Goal: Task Accomplishment & Management: Use online tool/utility

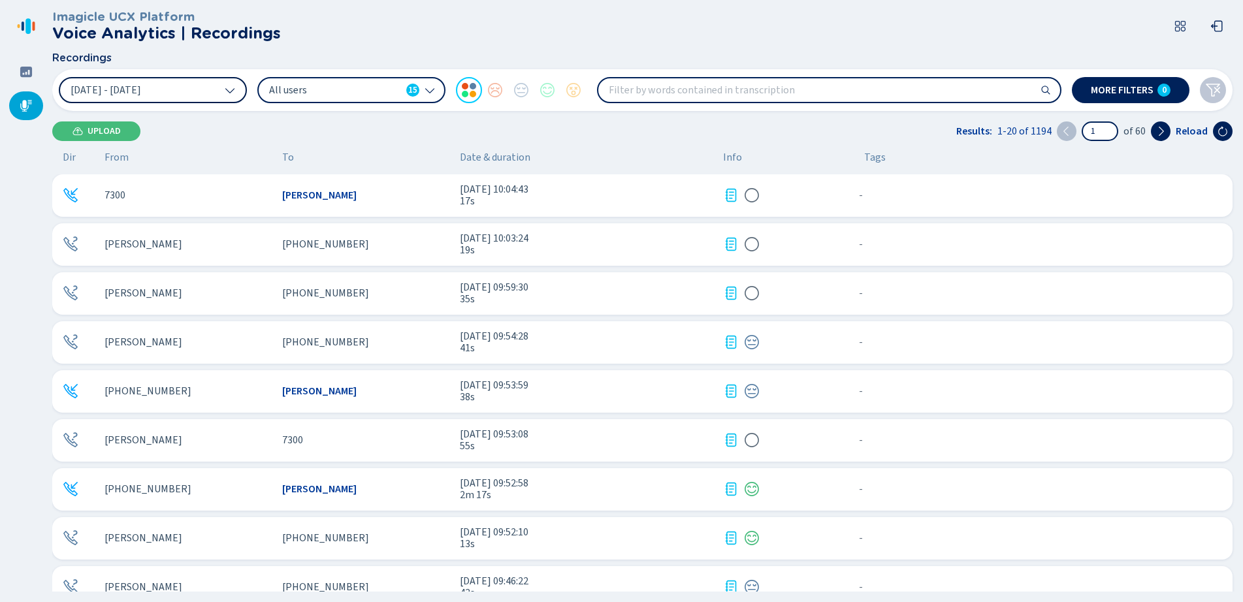
click at [205, 84] on button "[DATE] - [DATE]" at bounding box center [153, 90] width 188 height 26
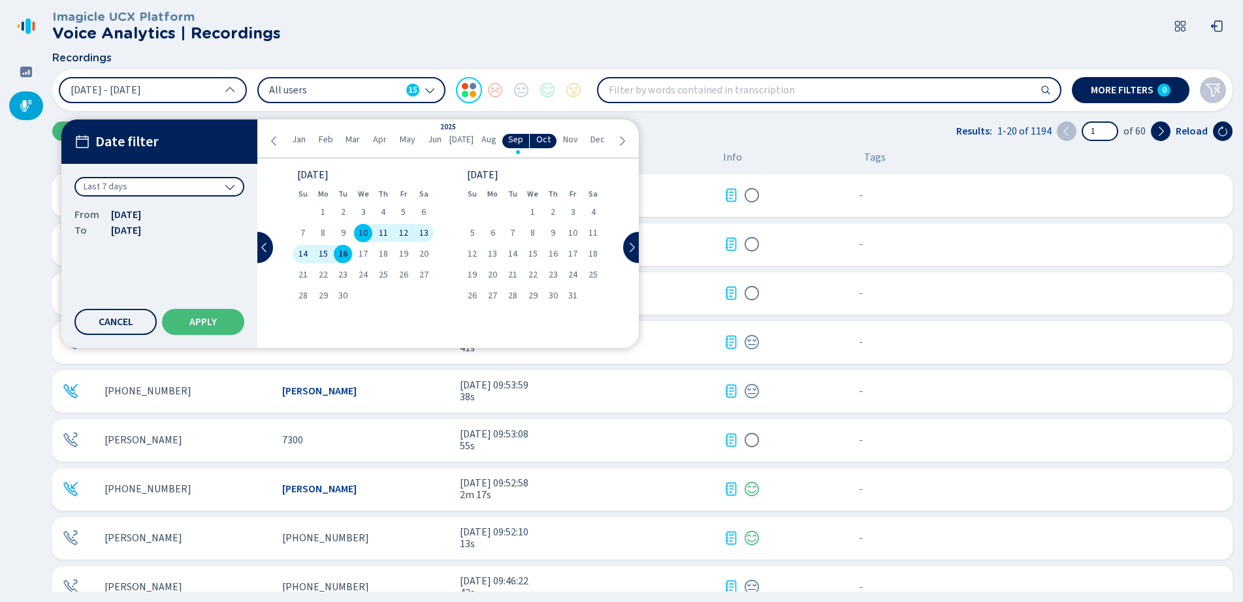
click at [405, 235] on span "12" at bounding box center [403, 233] width 9 height 9
click at [212, 324] on span "Apply" at bounding box center [202, 322] width 27 height 10
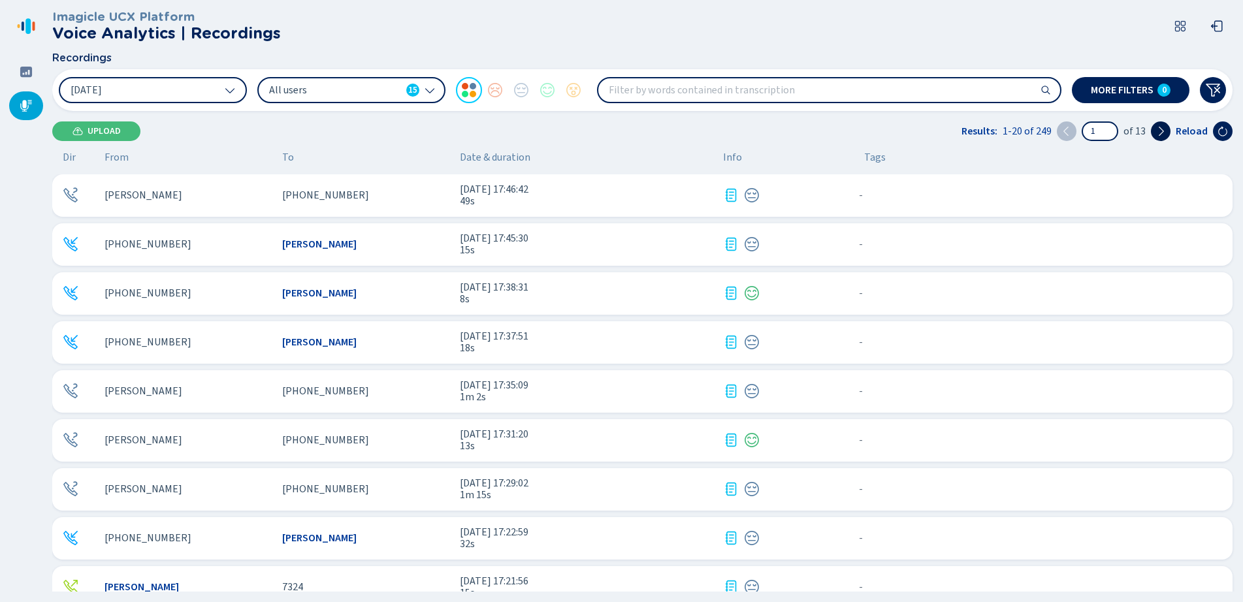
click at [1160, 131] on icon at bounding box center [1161, 131] width 10 height 10
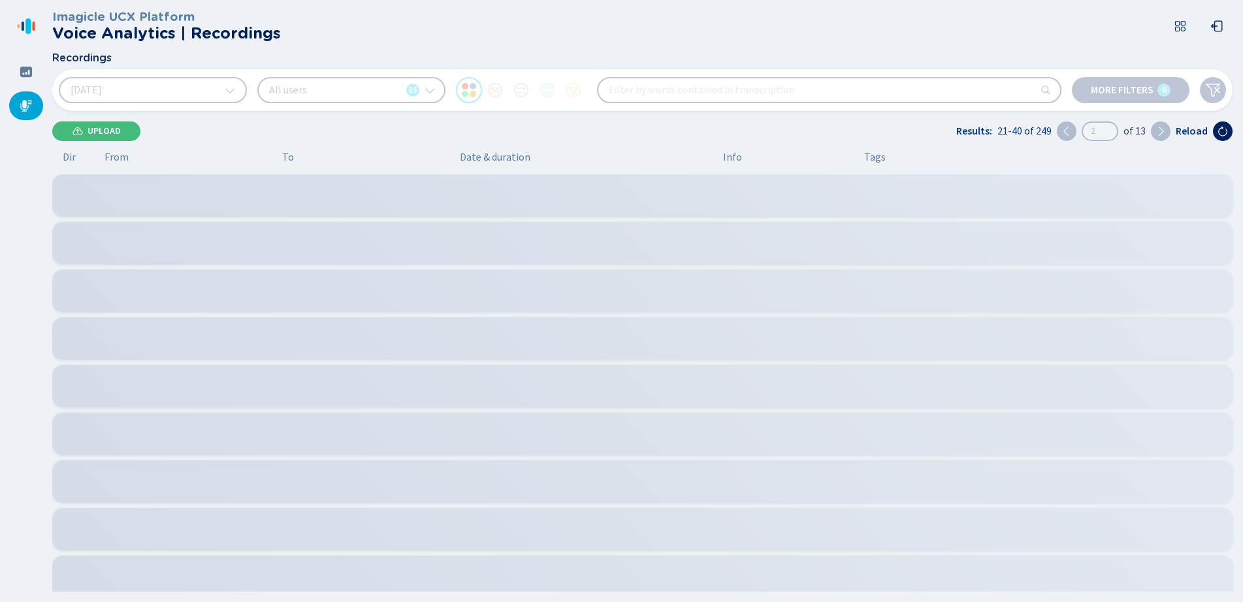
click at [1160, 131] on icon at bounding box center [1161, 131] width 10 height 10
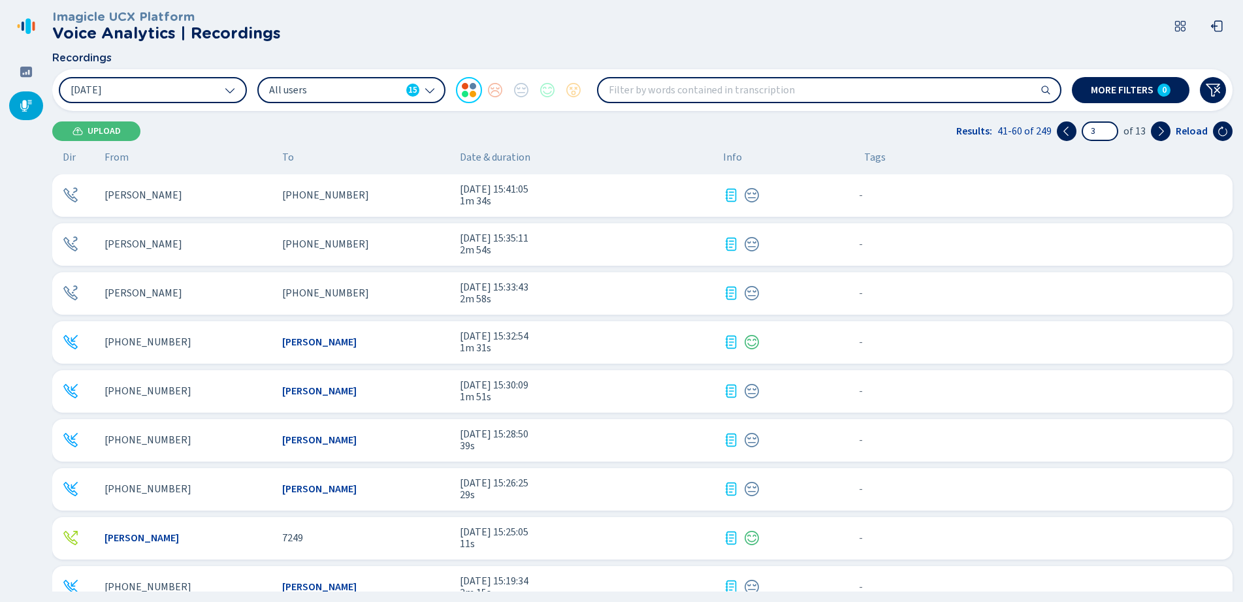
click at [1092, 128] on input "3" at bounding box center [1100, 131] width 34 height 17
type input "13"
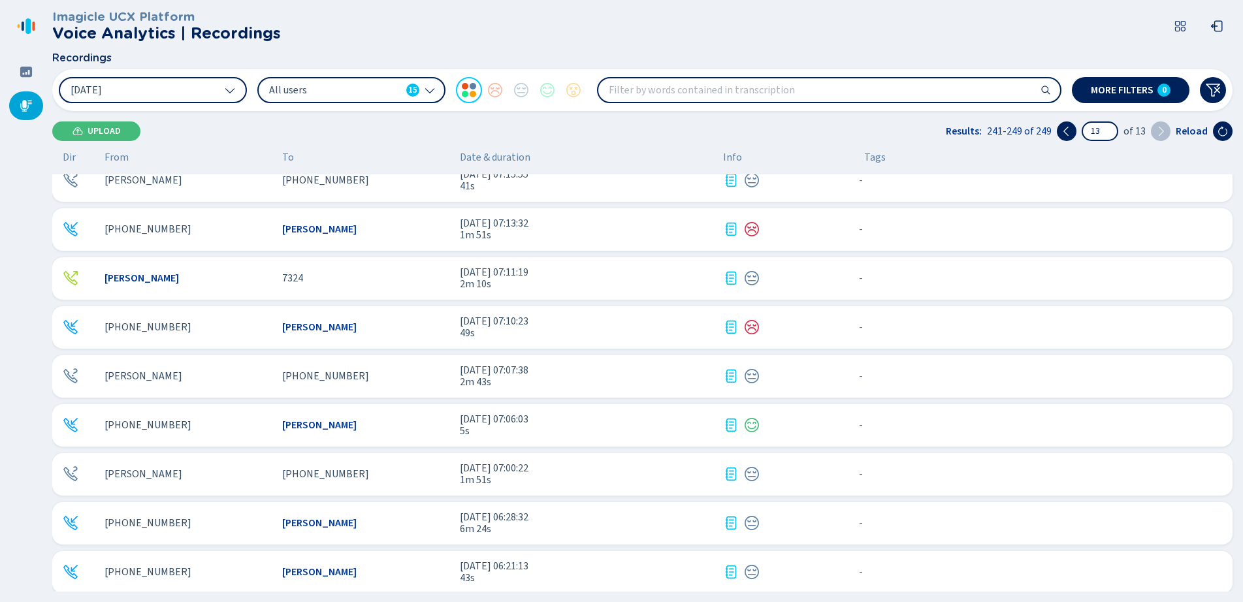
scroll to position [22, 0]
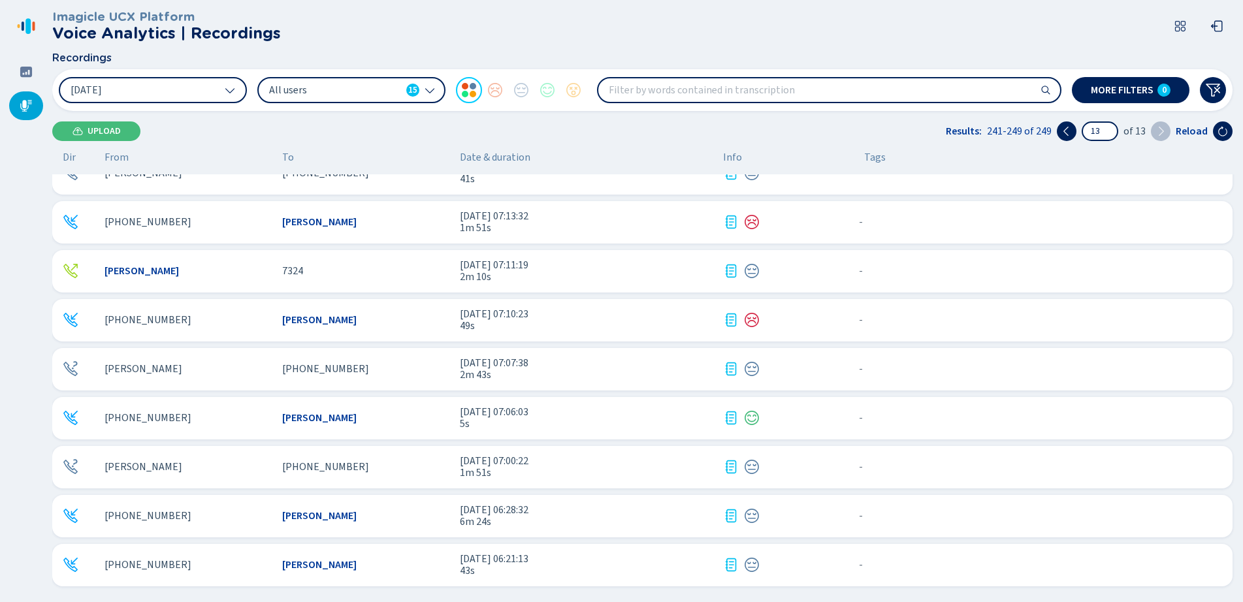
click at [378, 567] on div "[PERSON_NAME]" at bounding box center [365, 565] width 167 height 12
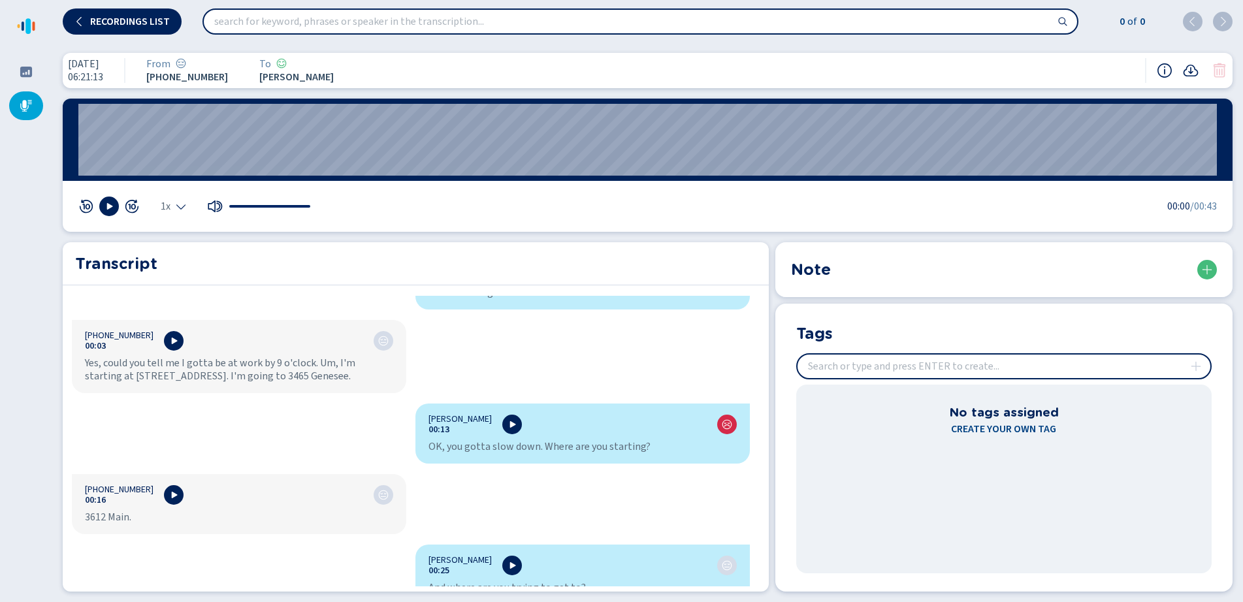
scroll to position [20, 0]
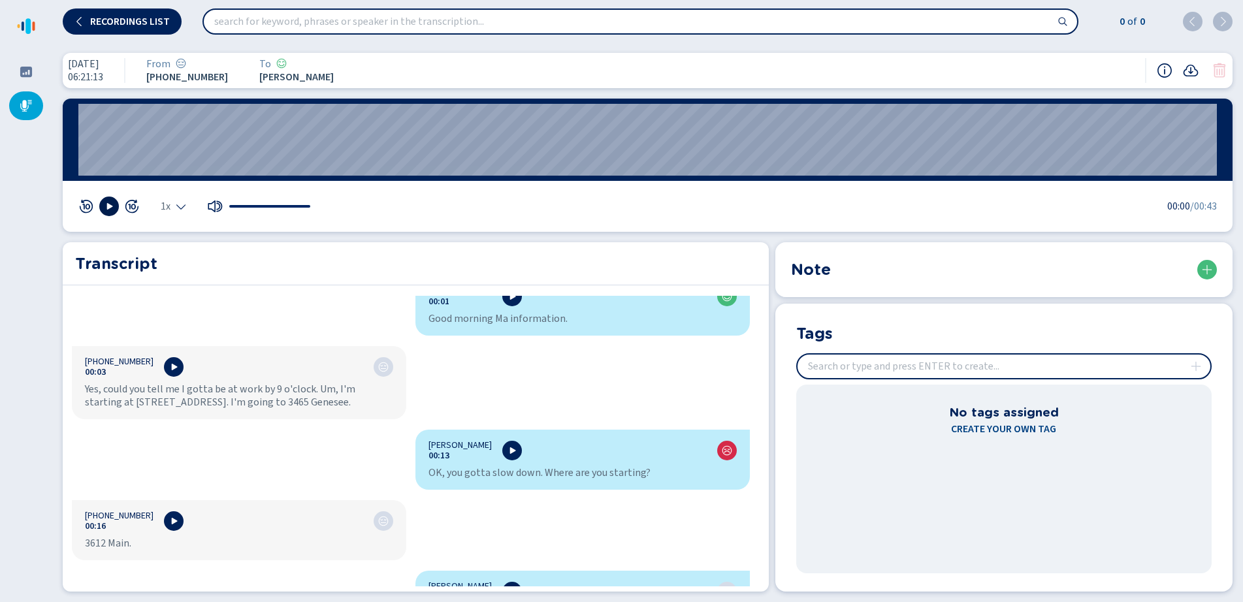
click at [104, 203] on icon at bounding box center [109, 206] width 10 height 10
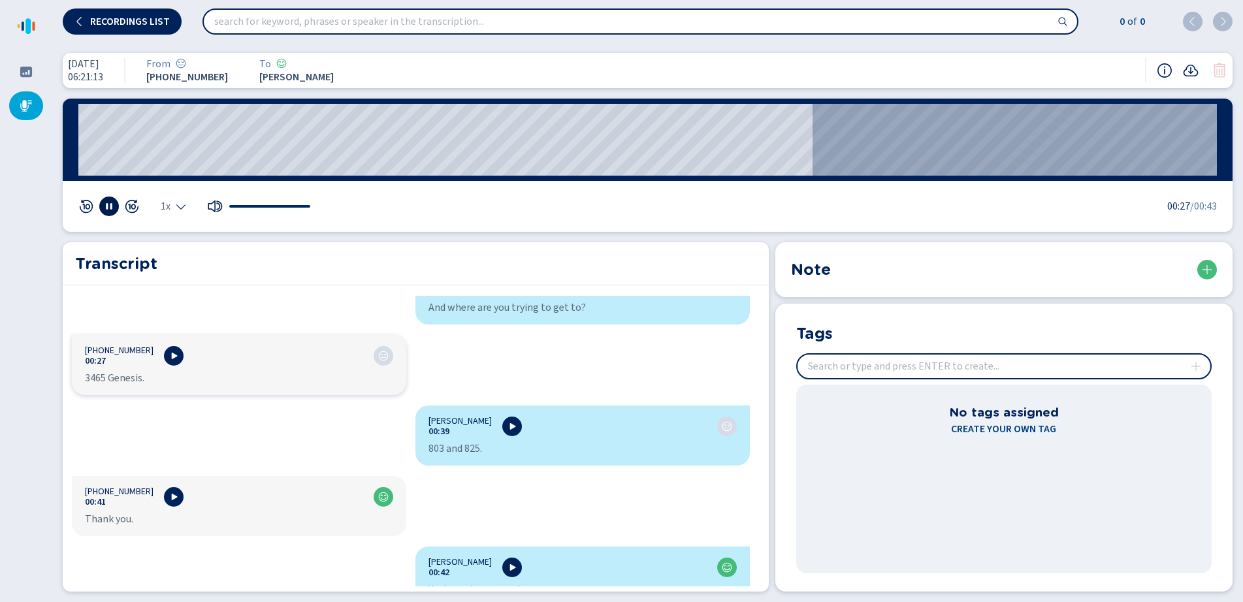
scroll to position [347, 0]
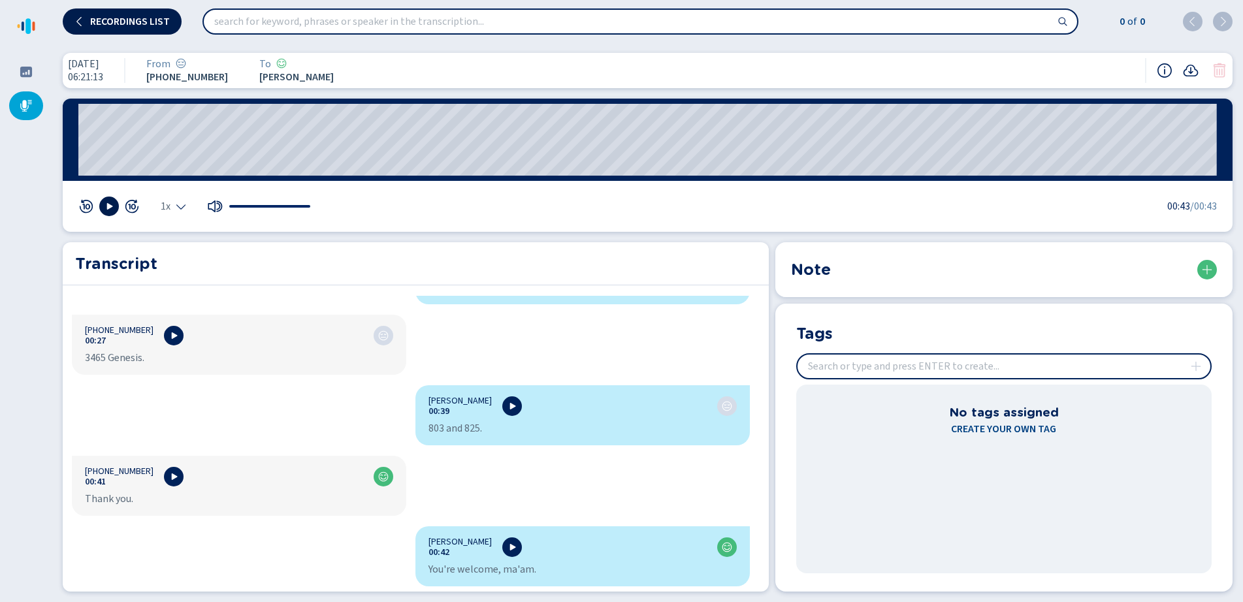
click at [105, 15] on button "Recordings list" at bounding box center [122, 21] width 119 height 26
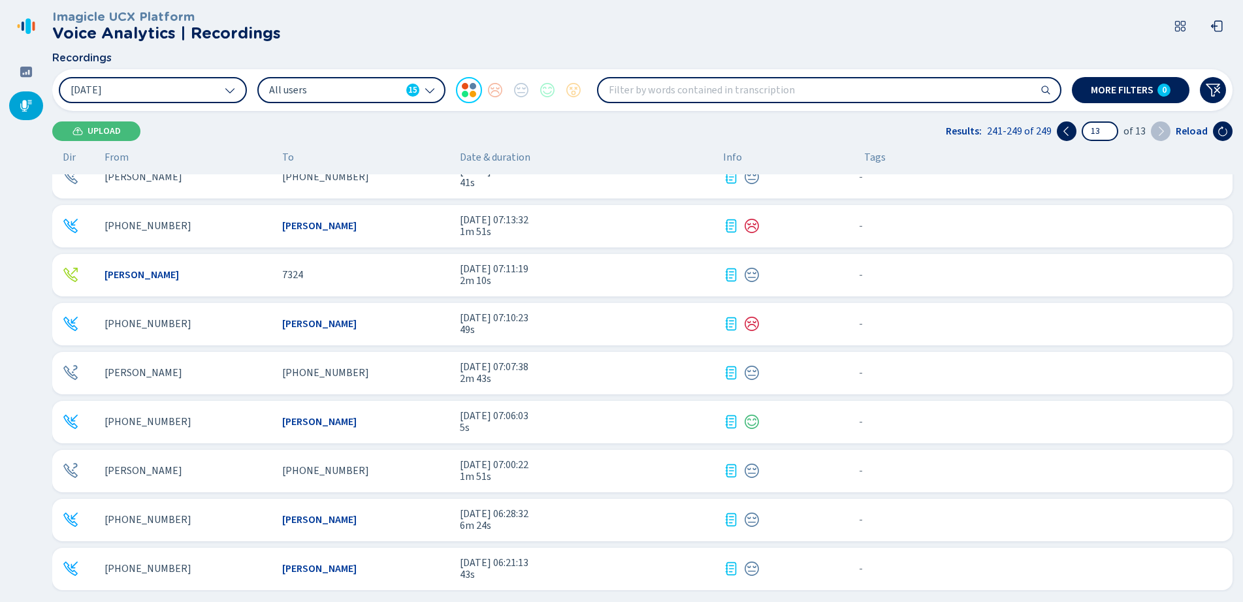
scroll to position [22, 0]
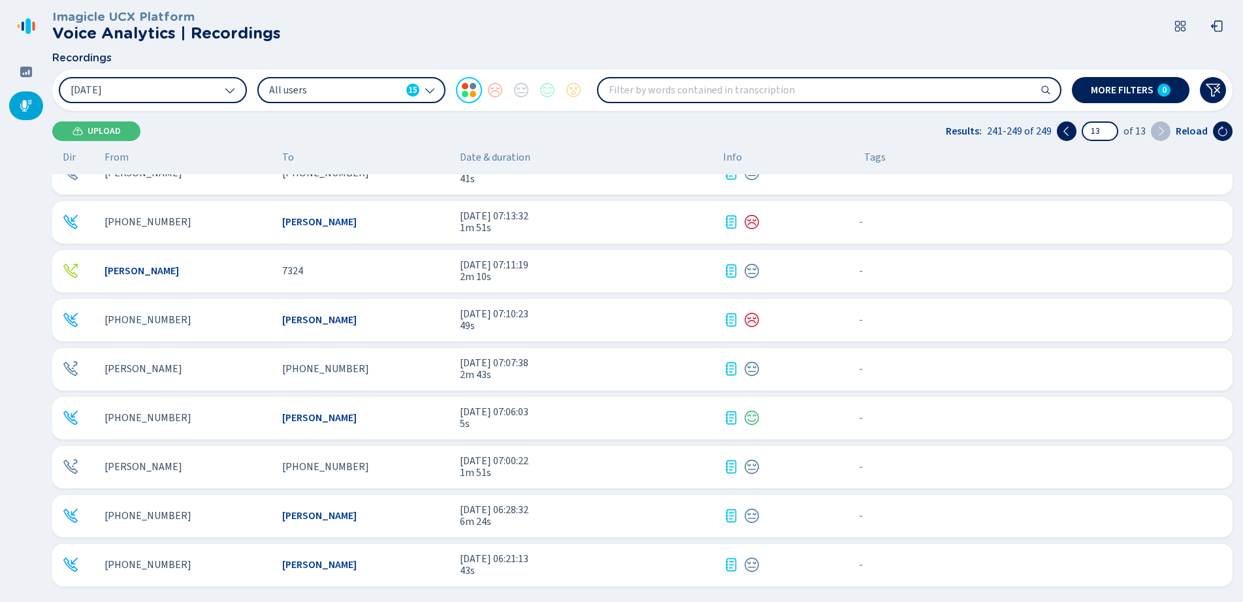
click at [375, 516] on div "[PERSON_NAME]" at bounding box center [365, 516] width 167 height 12
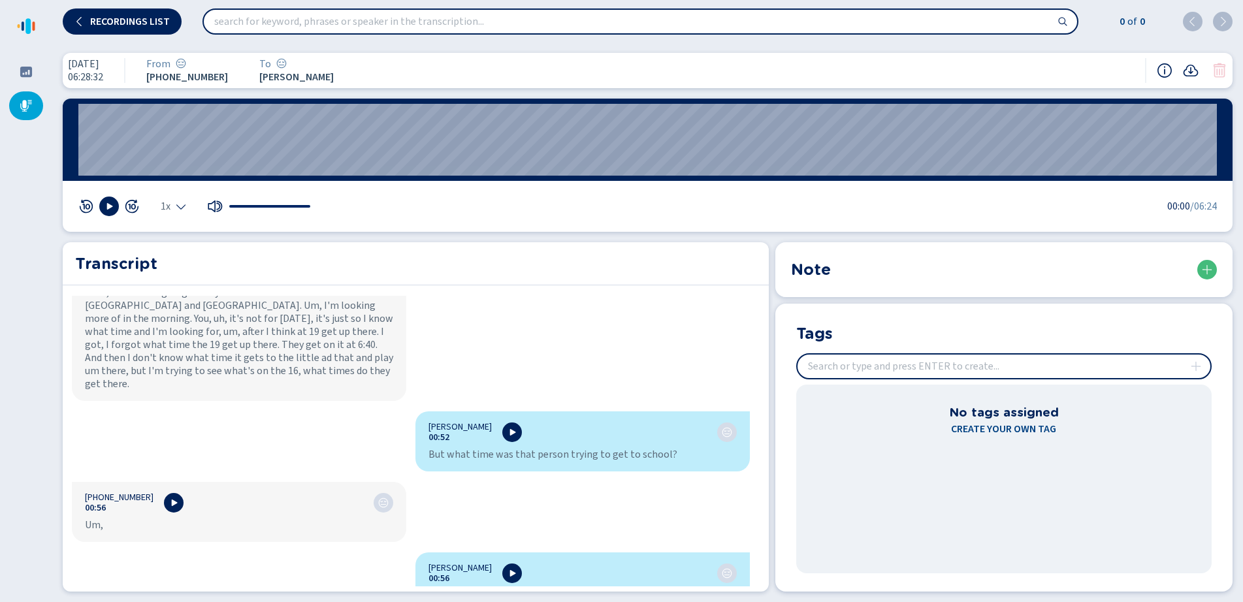
scroll to position [131, 0]
click at [107, 209] on icon at bounding box center [110, 206] width 6 height 7
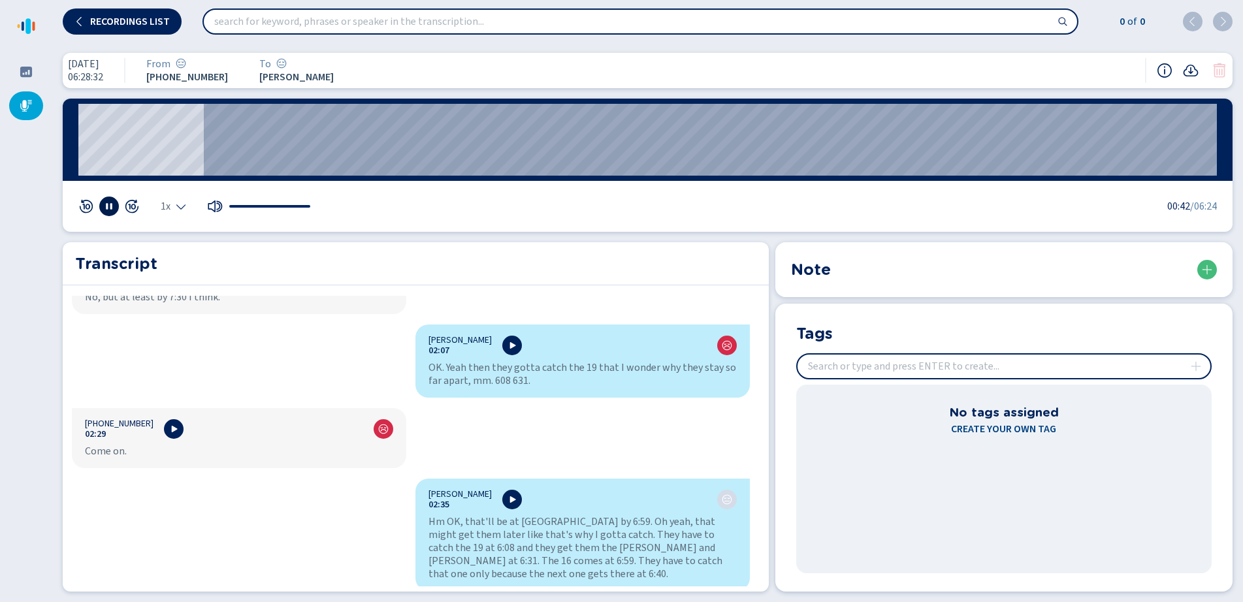
scroll to position [980, 0]
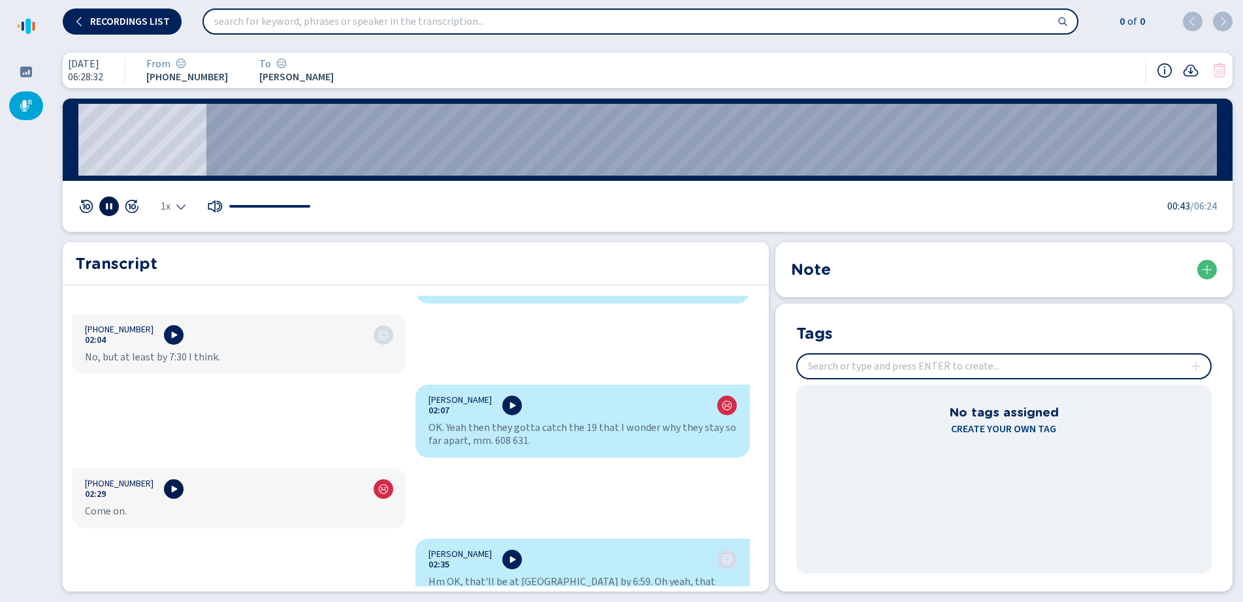
click at [169, 484] on icon at bounding box center [174, 489] width 10 height 10
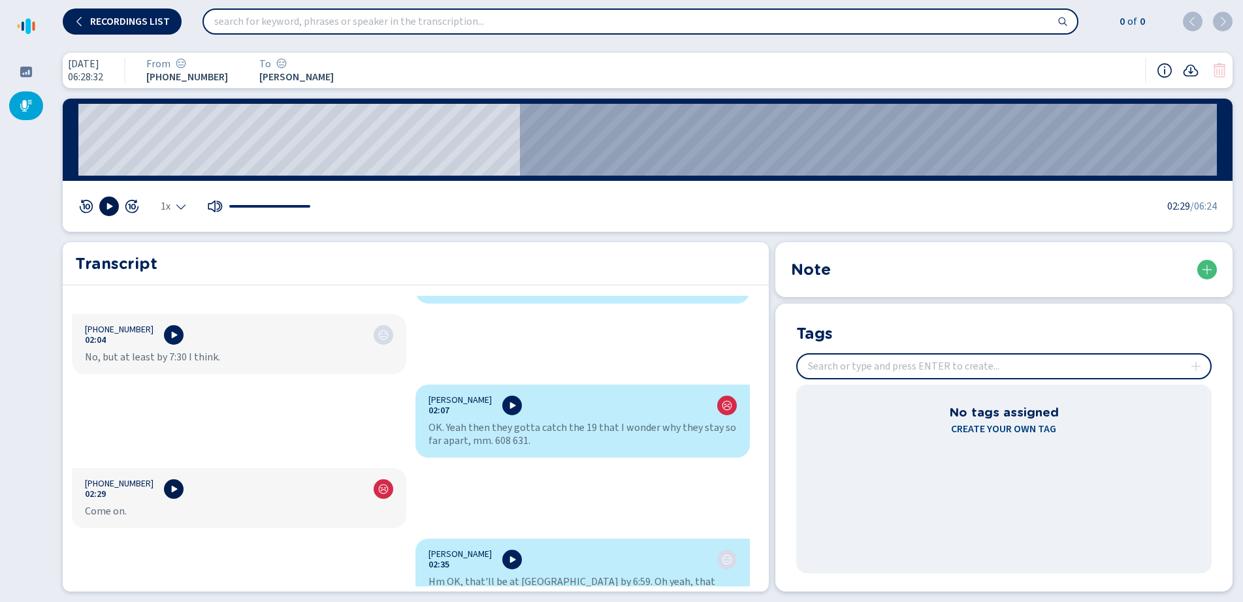
click at [169, 484] on icon at bounding box center [174, 489] width 10 height 10
click at [110, 207] on icon at bounding box center [110, 206] width 6 height 7
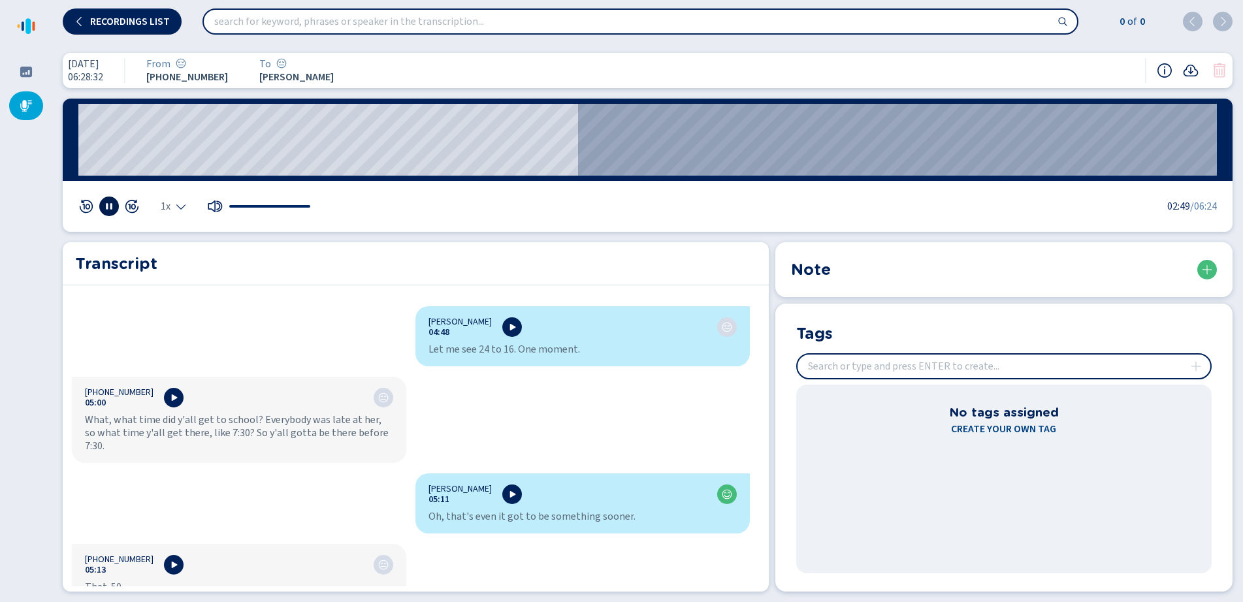
scroll to position [2483, 0]
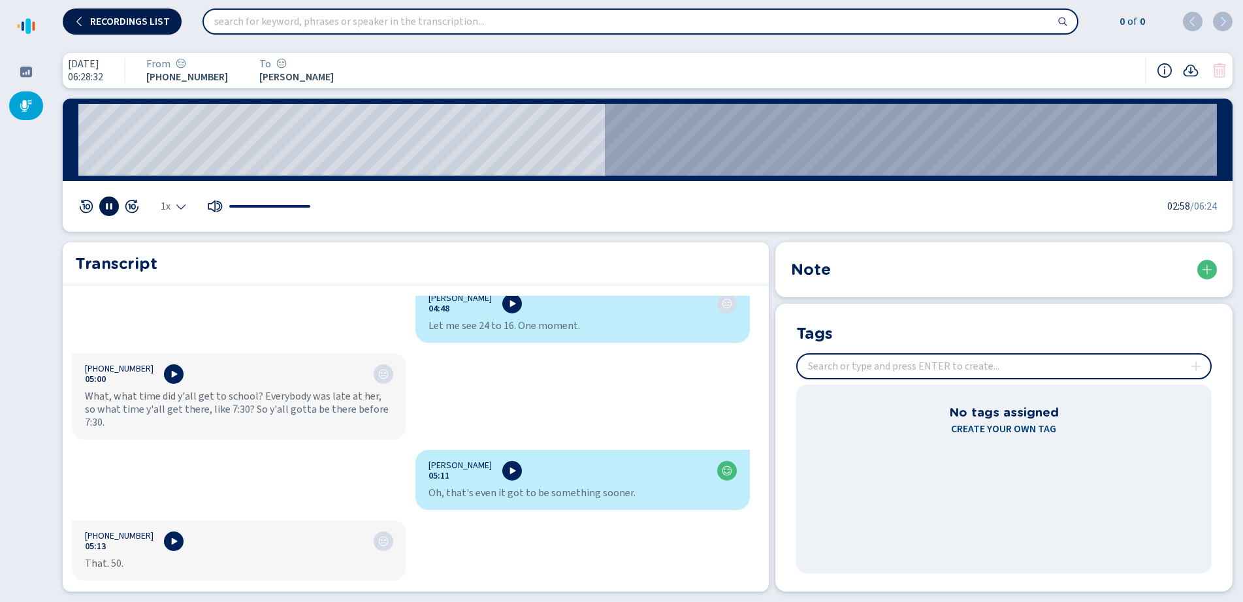
click at [96, 21] on span "Recordings list" at bounding box center [130, 21] width 80 height 10
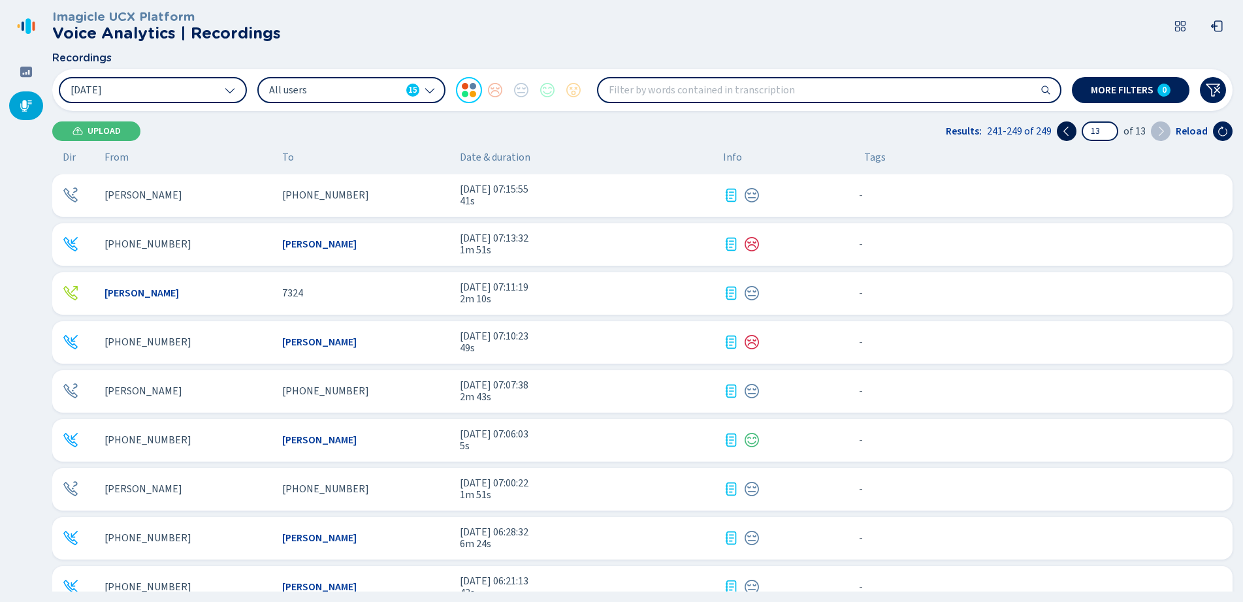
click at [1066, 137] on button at bounding box center [1067, 132] width 20 height 20
type input "12"
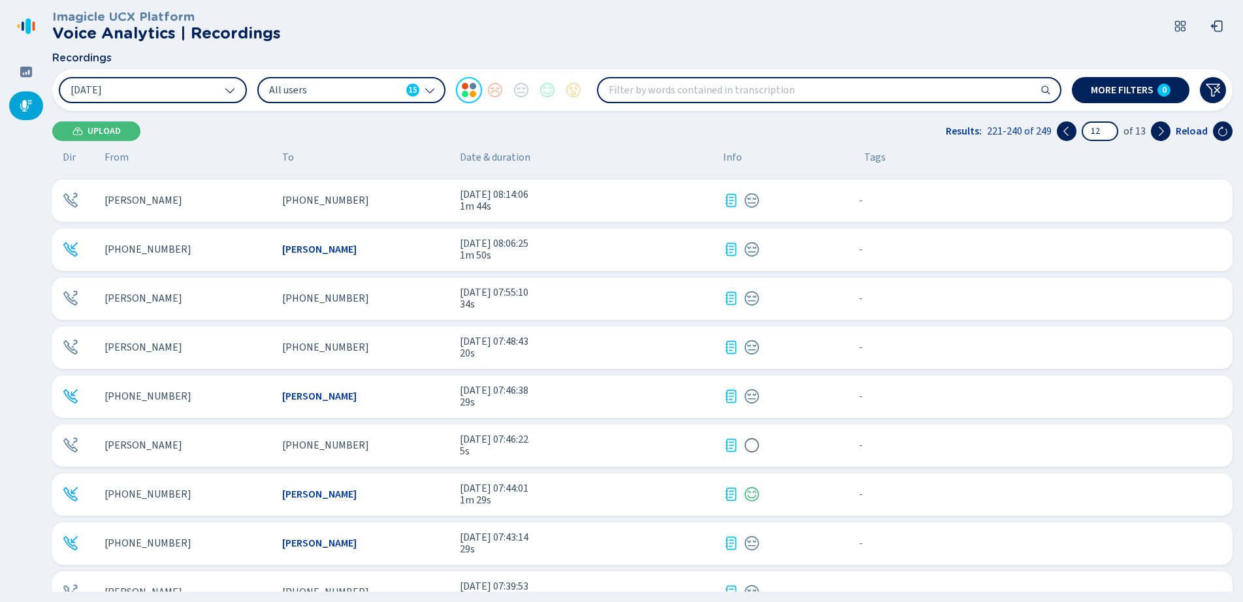
scroll to position [561, 0]
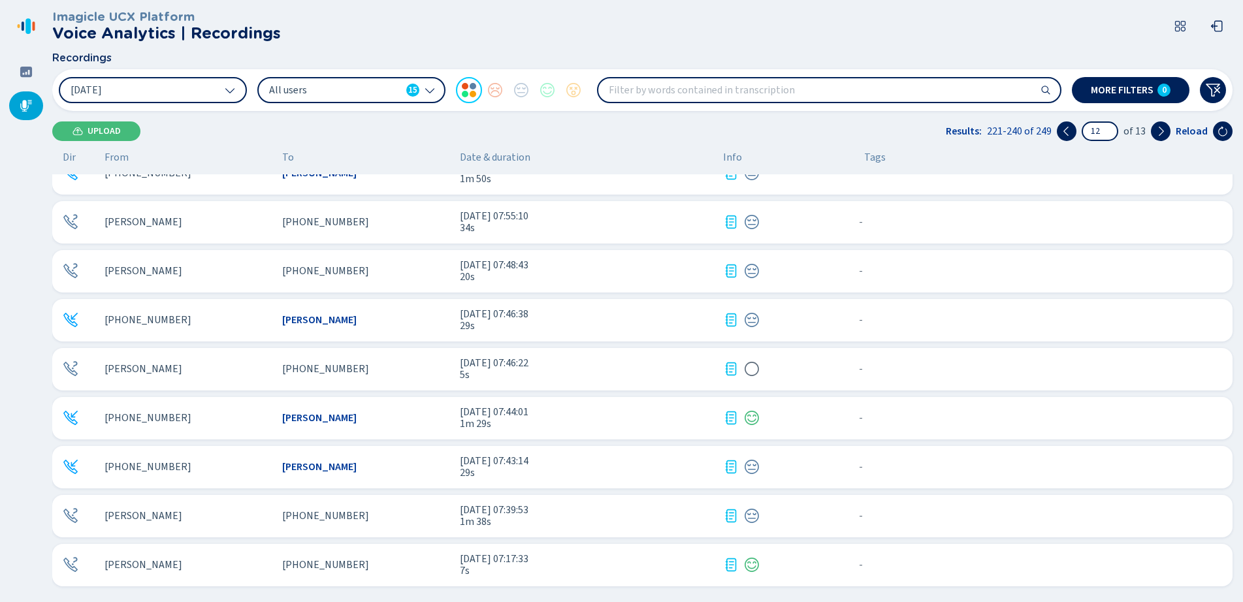
click at [543, 472] on span "29s" at bounding box center [586, 473] width 253 height 12
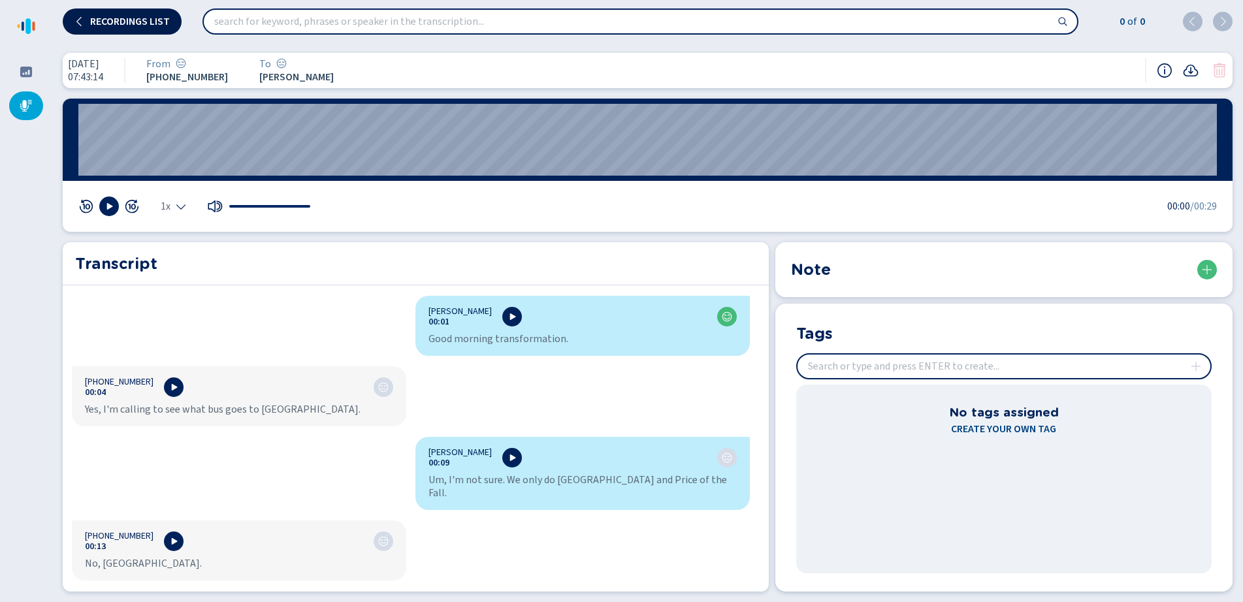
click at [157, 27] on button "Recordings list" at bounding box center [122, 21] width 119 height 26
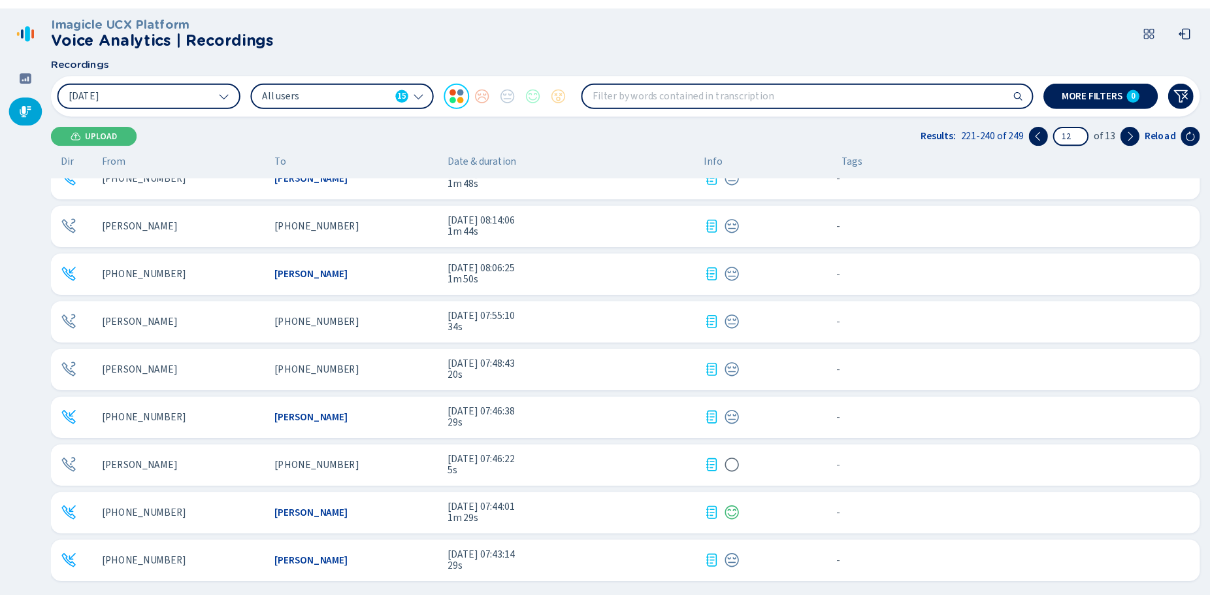
scroll to position [561, 0]
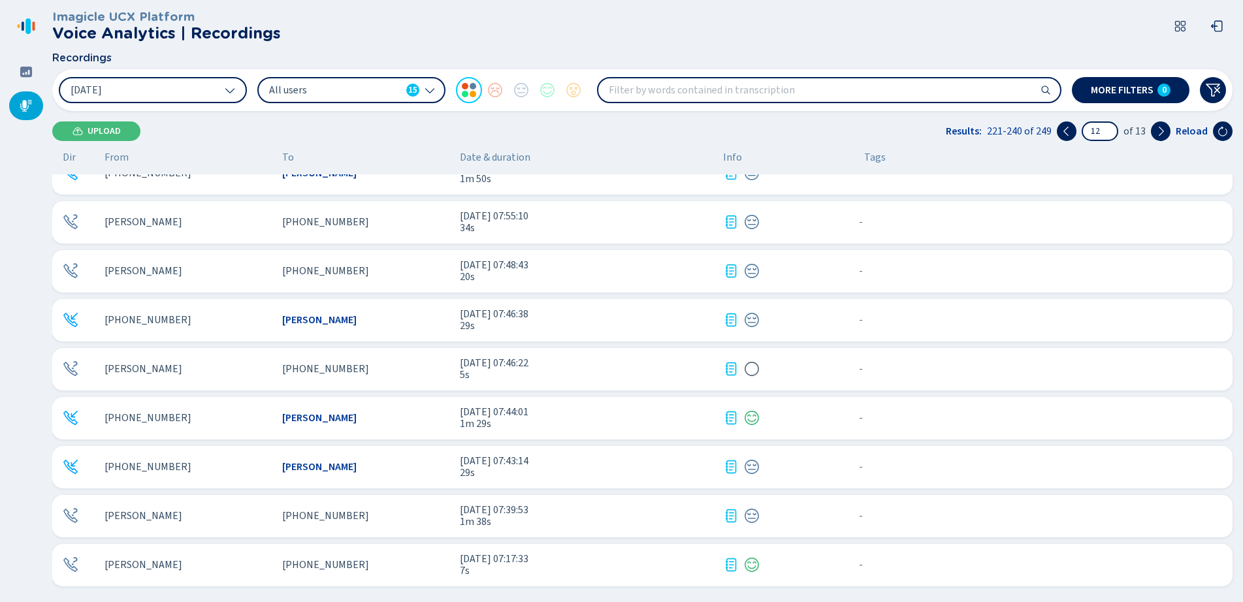
click at [380, 565] on div "[PHONE_NUMBER]" at bounding box center [365, 565] width 167 height 12
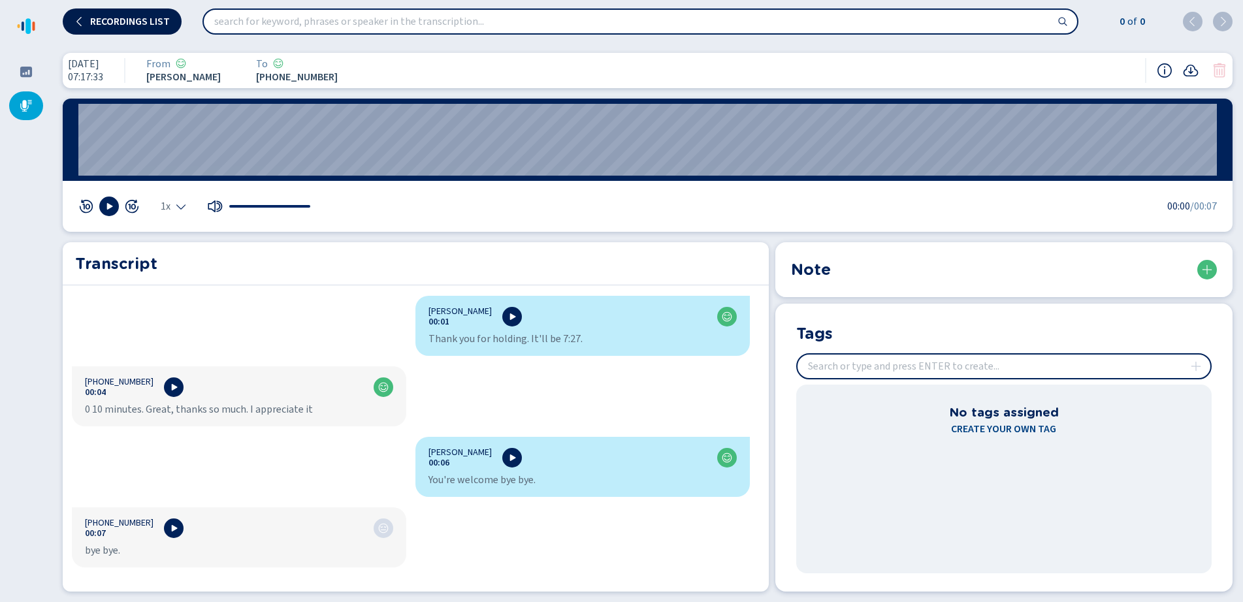
click at [92, 19] on span "Recordings list" at bounding box center [130, 21] width 80 height 10
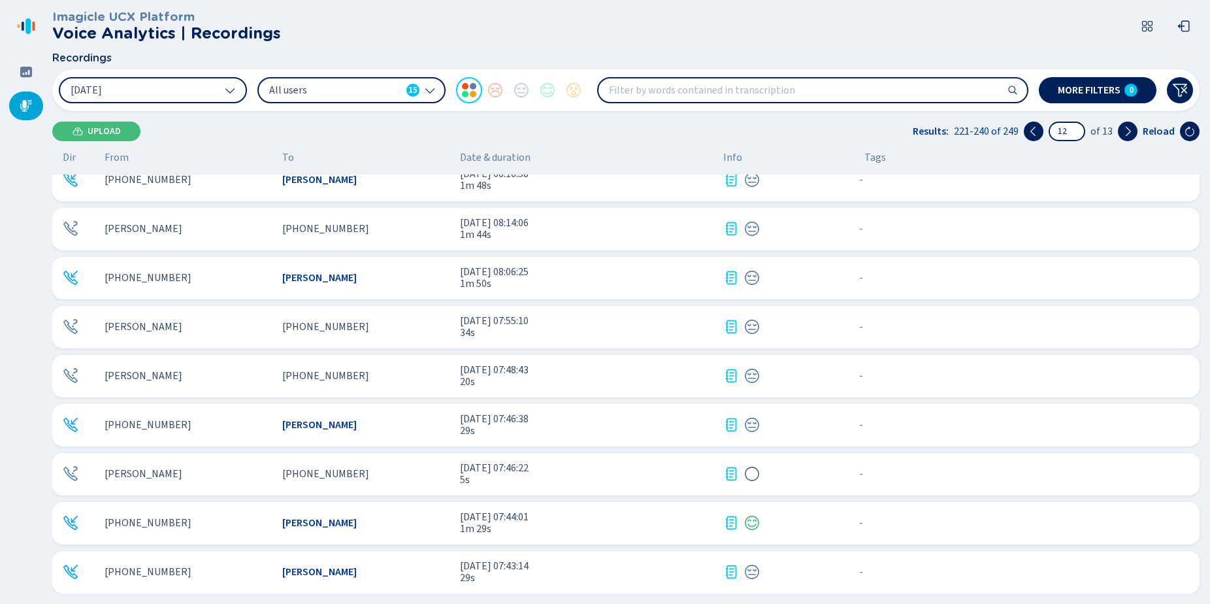
scroll to position [457, 0]
click at [419, 272] on div "[PERSON_NAME]" at bounding box center [365, 277] width 167 height 12
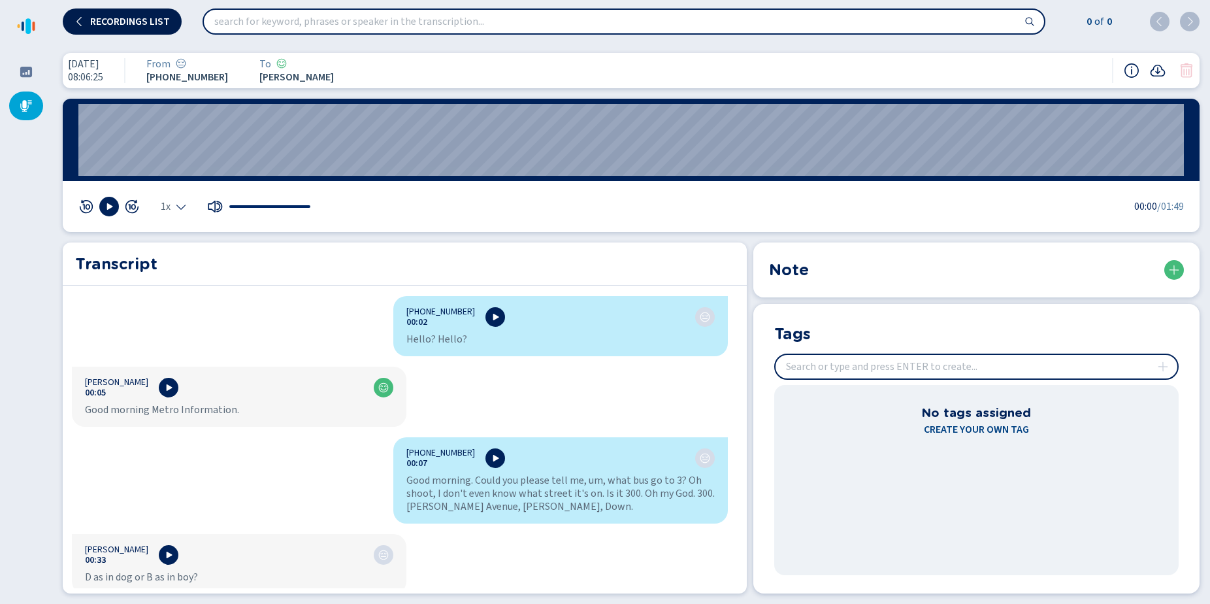
click at [133, 20] on span "Recordings list" at bounding box center [130, 21] width 80 height 10
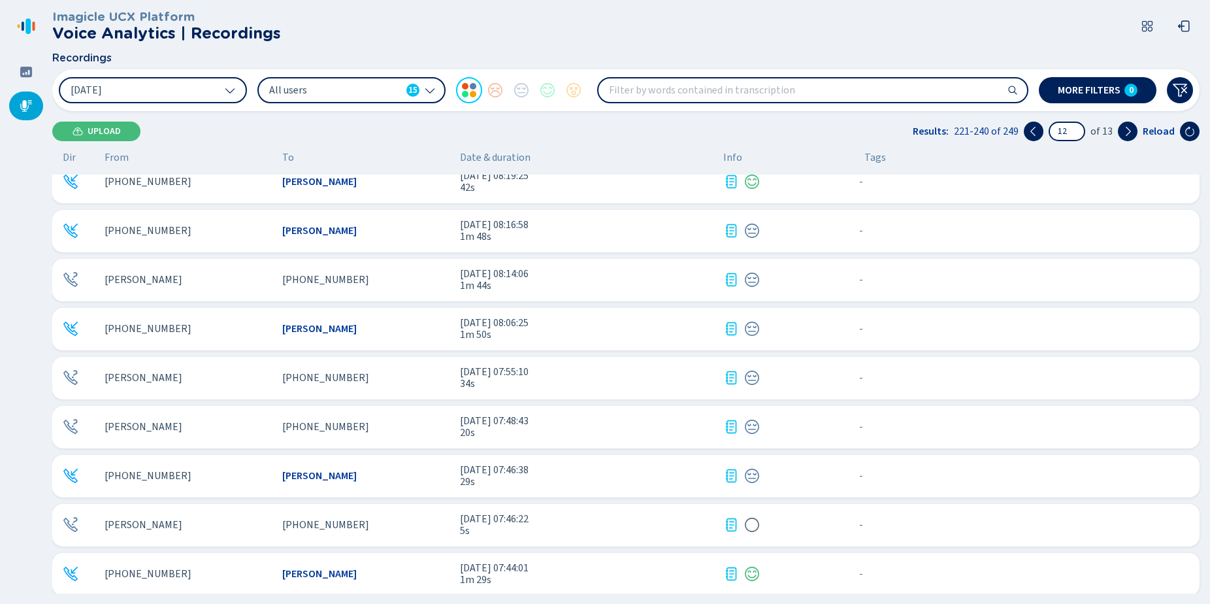
scroll to position [327, 0]
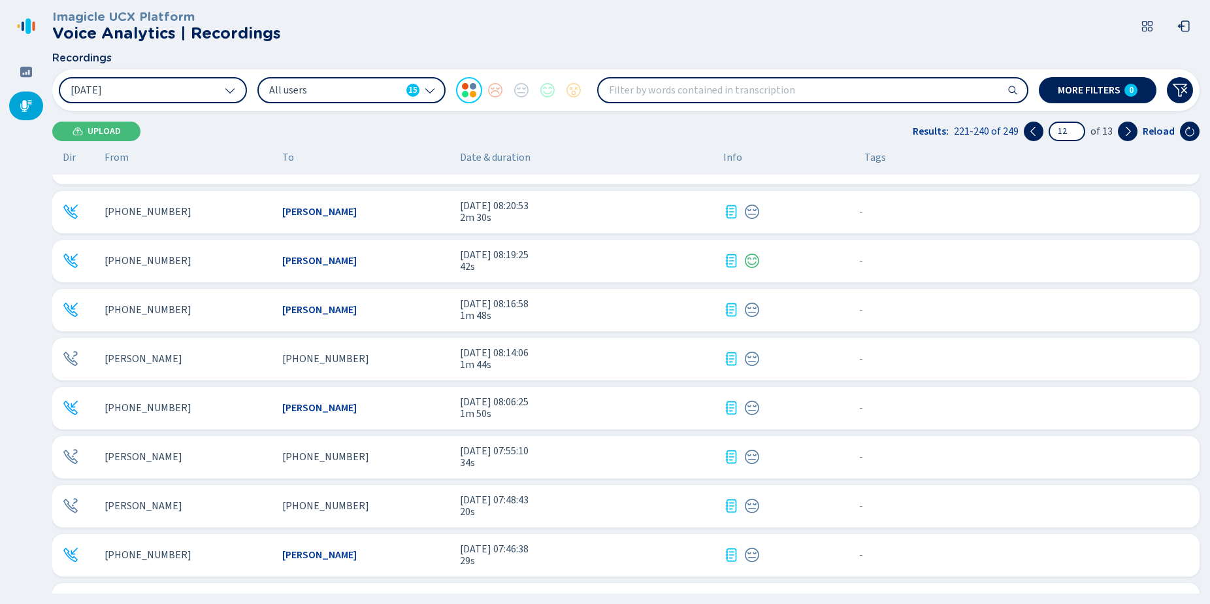
click at [419, 455] on div "[PHONE_NUMBER]" at bounding box center [365, 457] width 167 height 12
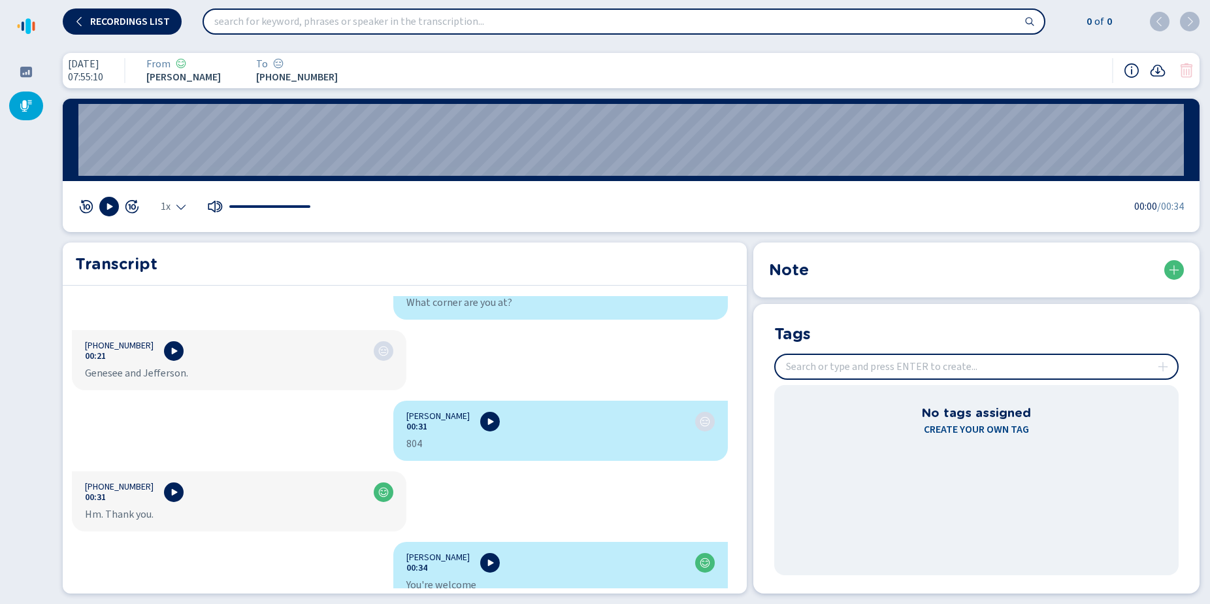
scroll to position [346, 0]
click at [154, 19] on span "Recordings list" at bounding box center [130, 21] width 80 height 10
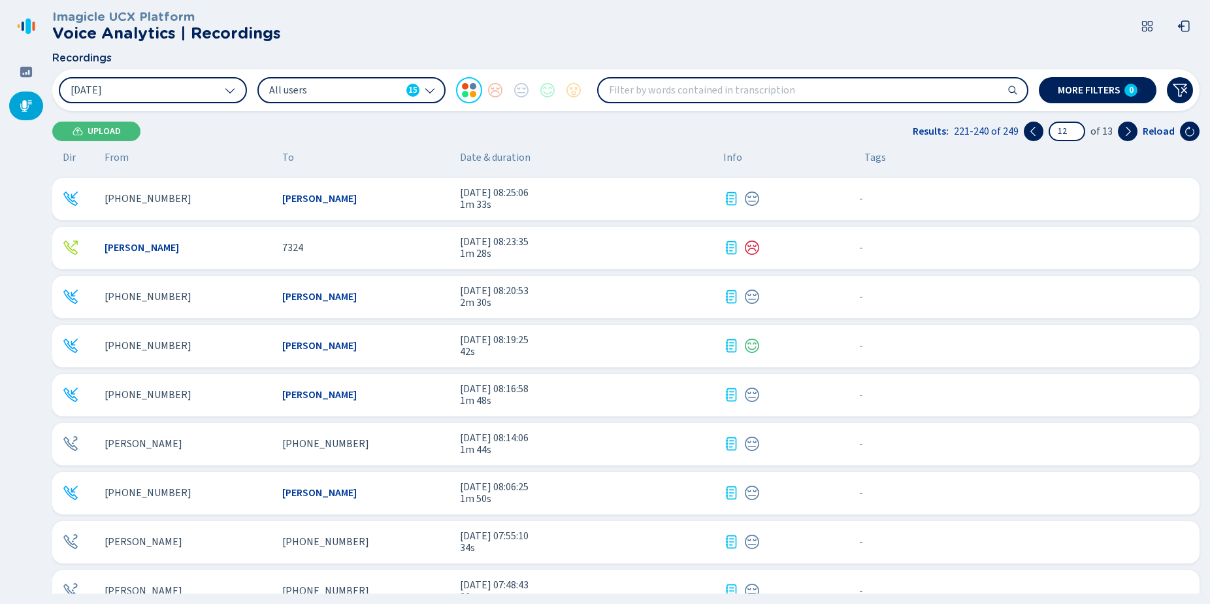
scroll to position [327, 0]
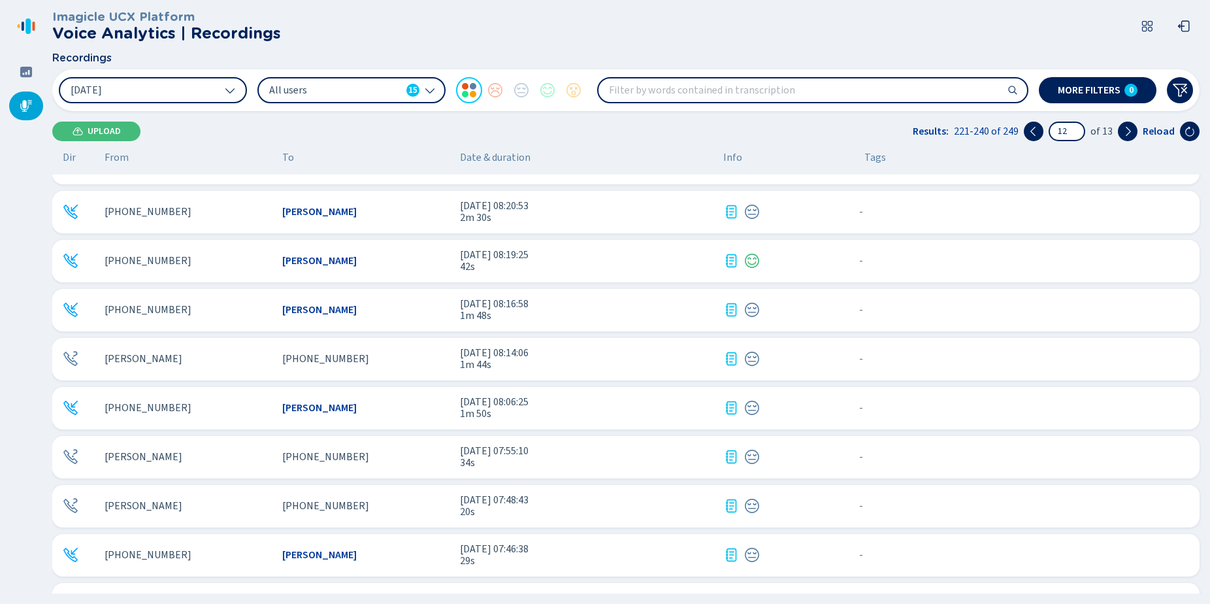
click at [370, 412] on div "[PERSON_NAME]" at bounding box center [365, 408] width 167 height 12
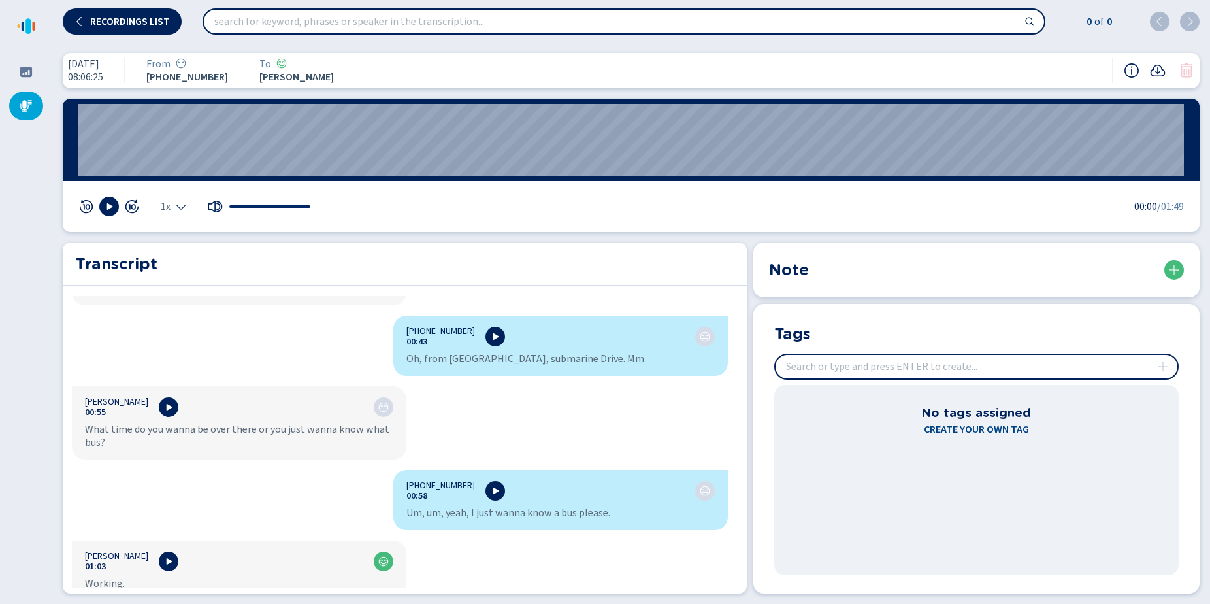
scroll to position [392, 0]
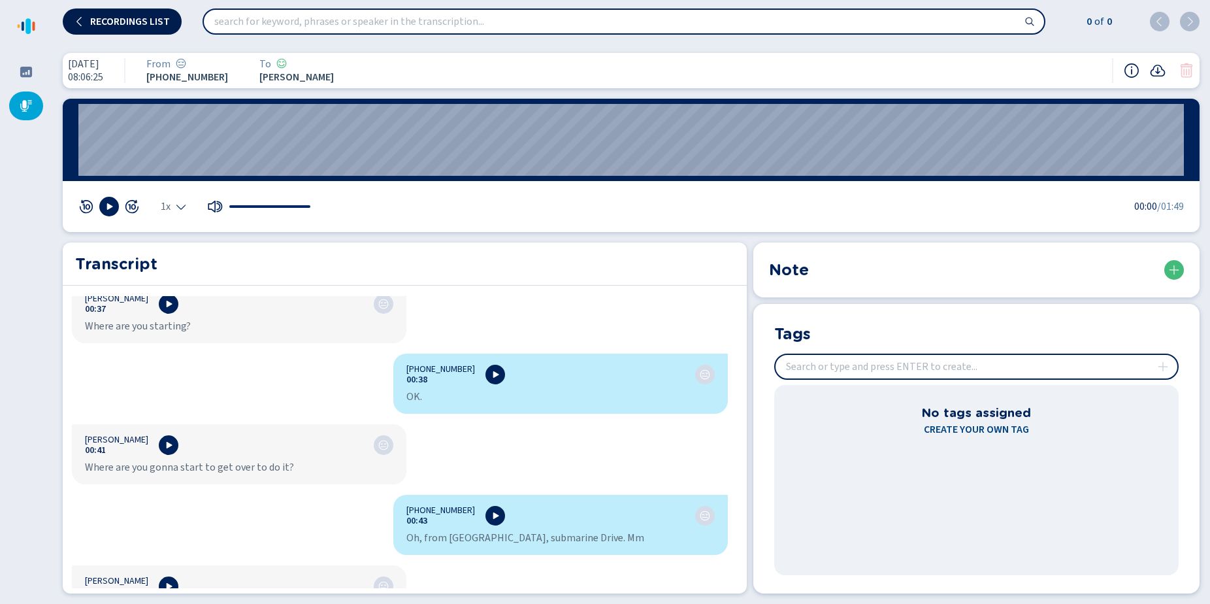
click at [84, 17] on icon at bounding box center [79, 21] width 10 height 10
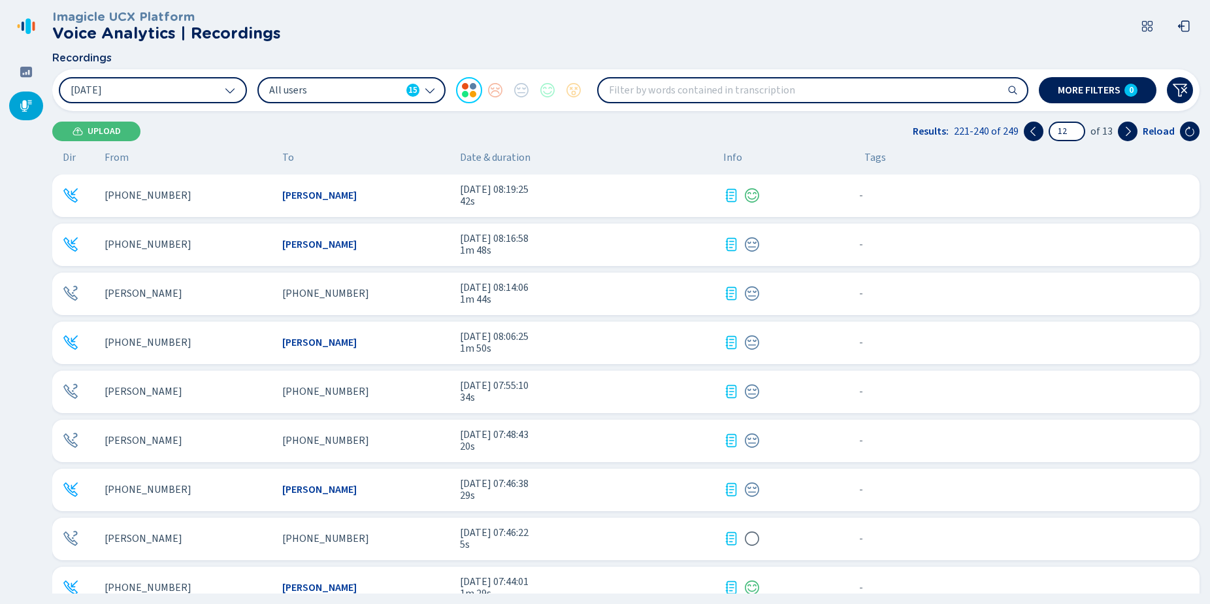
scroll to position [327, 0]
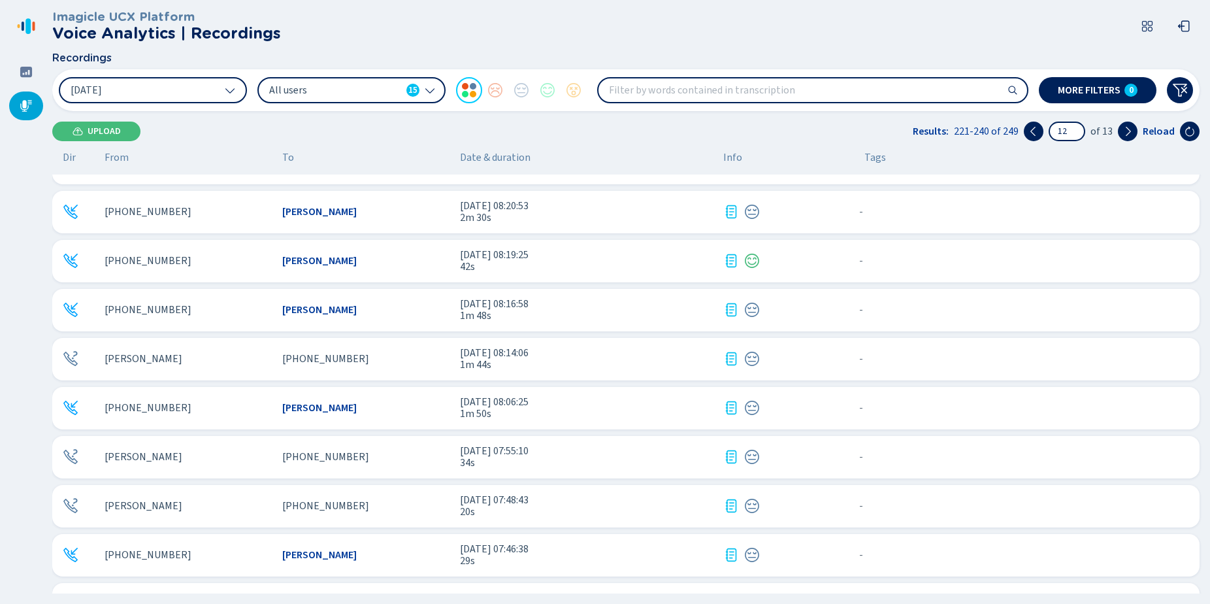
click at [359, 358] on div "[PHONE_NUMBER]" at bounding box center [365, 359] width 167 height 12
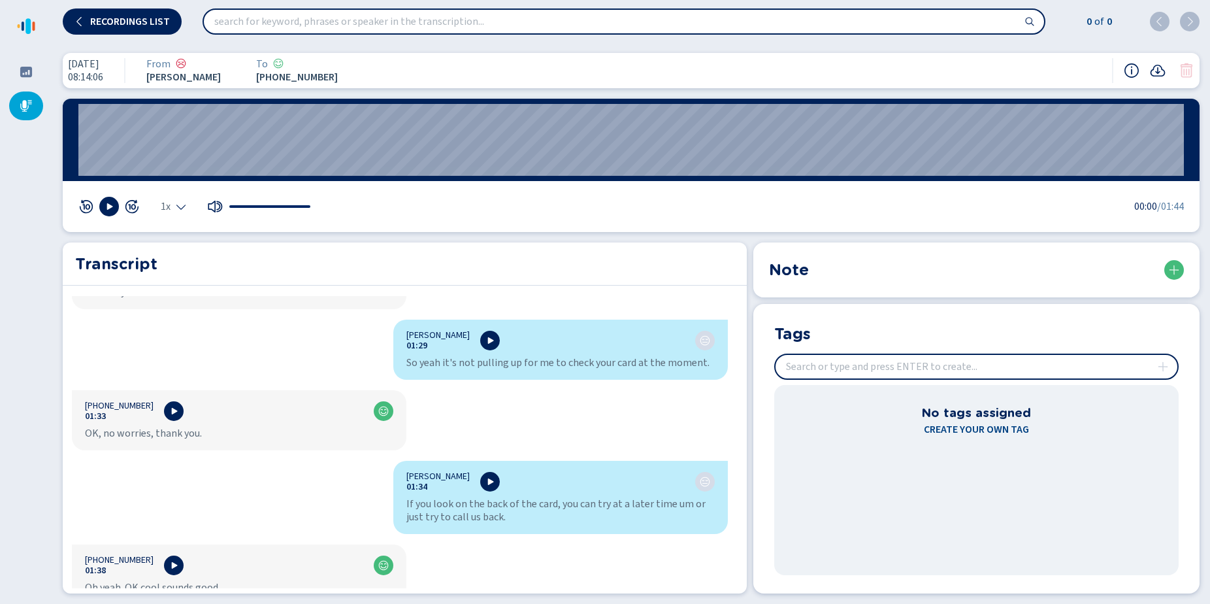
scroll to position [915, 0]
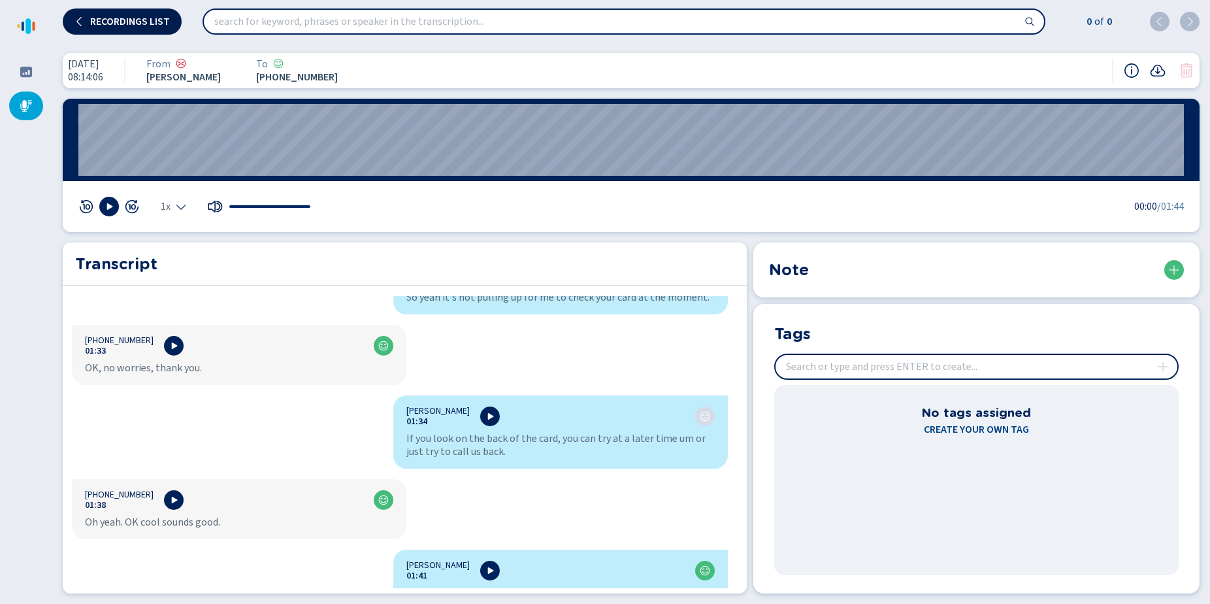
click at [98, 25] on span "Recordings list" at bounding box center [130, 21] width 80 height 10
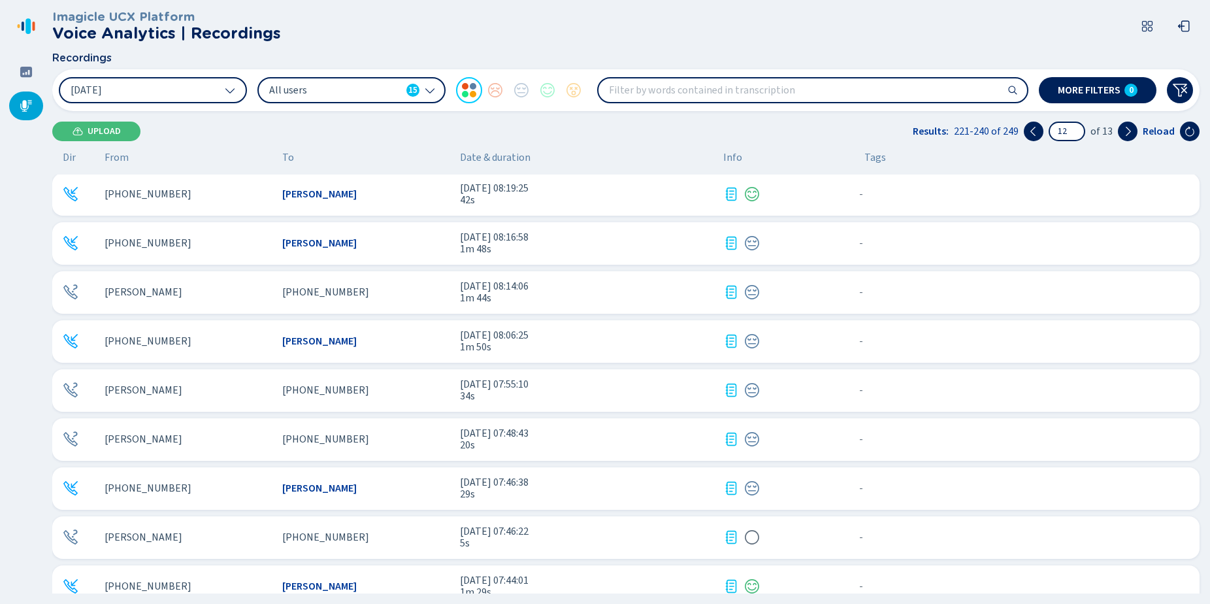
scroll to position [327, 0]
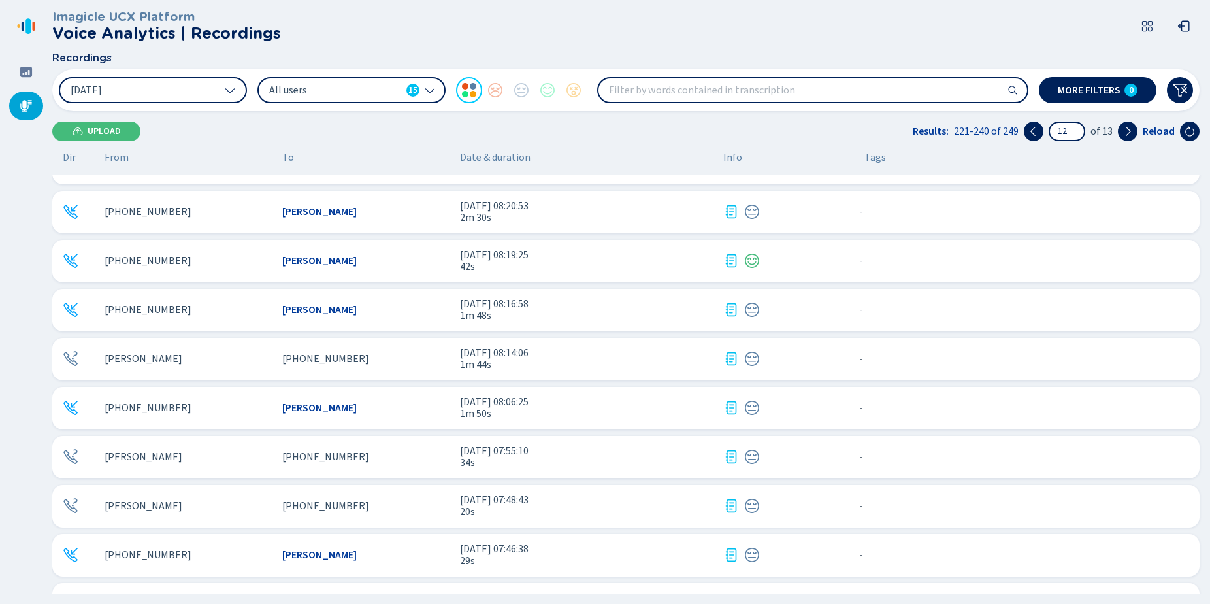
click at [405, 306] on div "[PERSON_NAME]" at bounding box center [365, 310] width 167 height 12
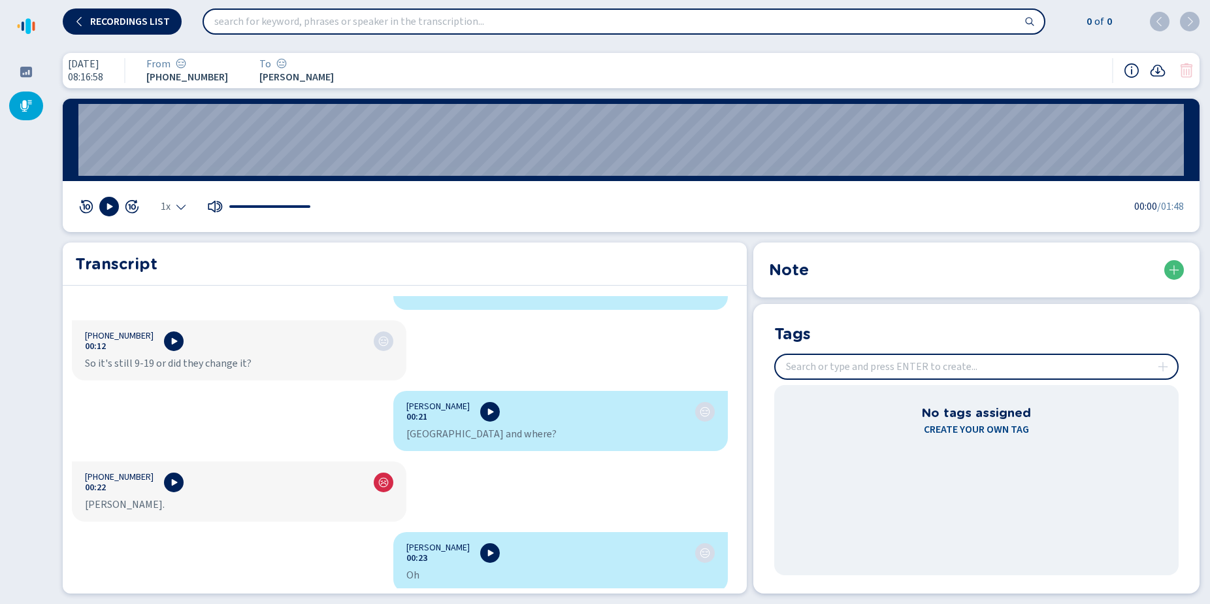
scroll to position [261, 0]
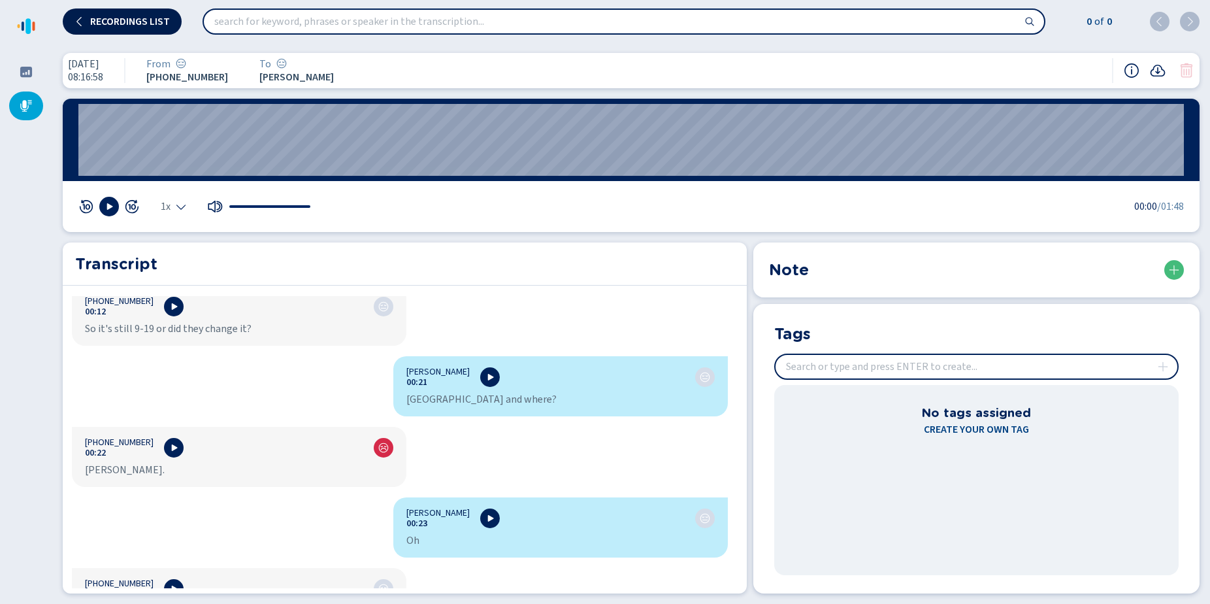
click at [97, 25] on span "Recordings list" at bounding box center [130, 21] width 80 height 10
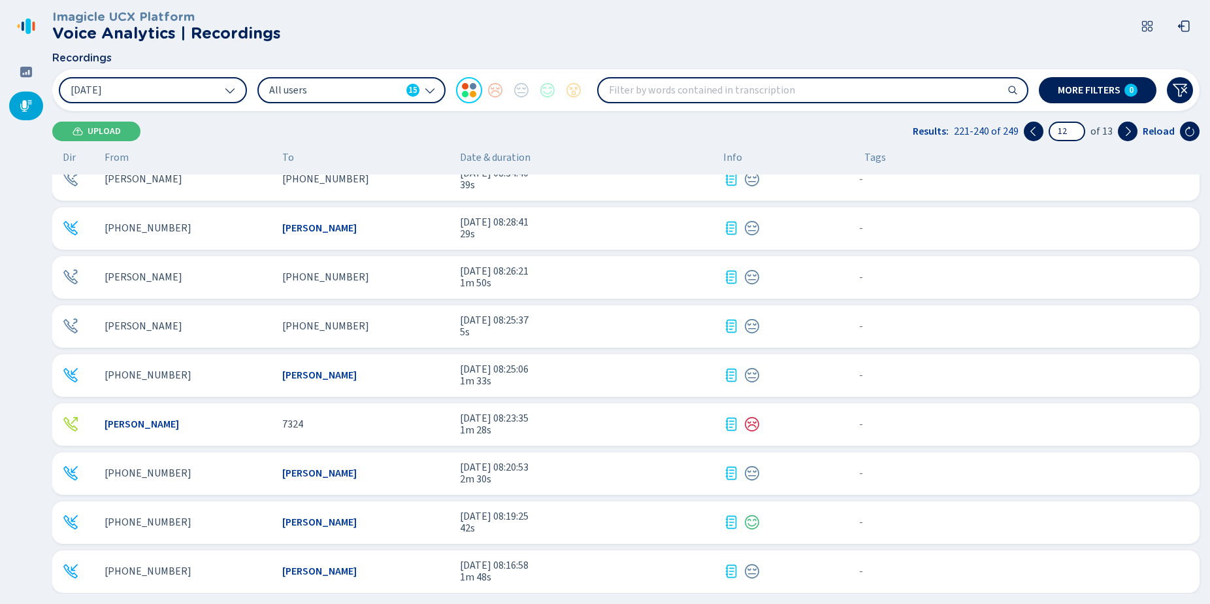
scroll to position [131, 0]
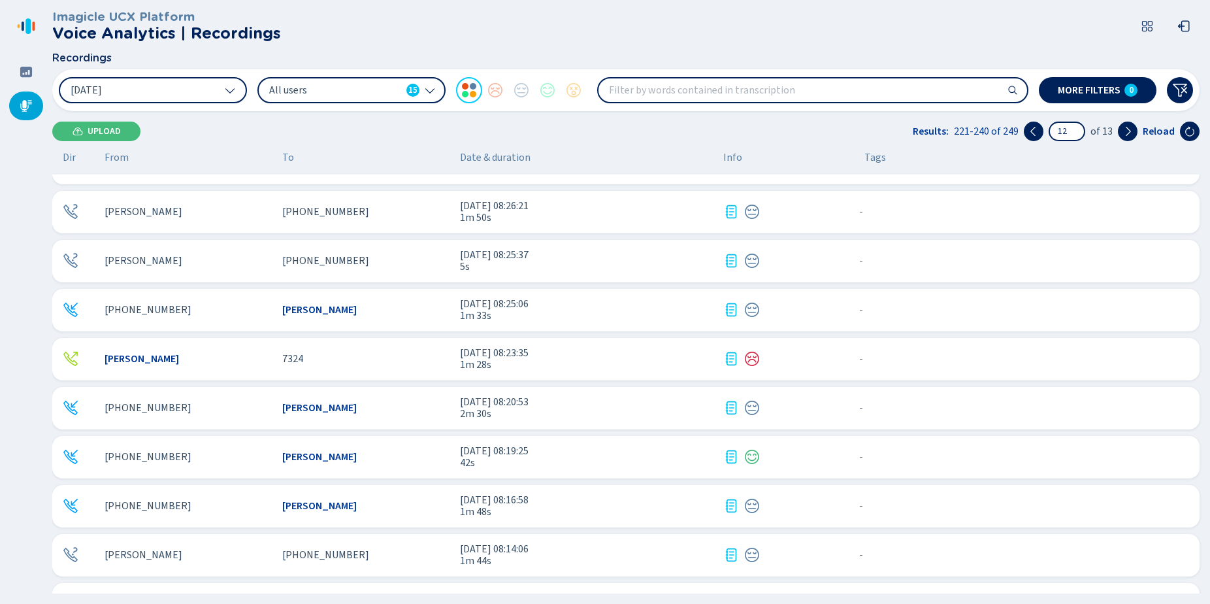
click at [382, 350] on div "[PERSON_NAME] 7324 [DATE] 08:23:35 1m 28s - {{hiddenTagsCount}} more" at bounding box center [625, 359] width 1147 height 42
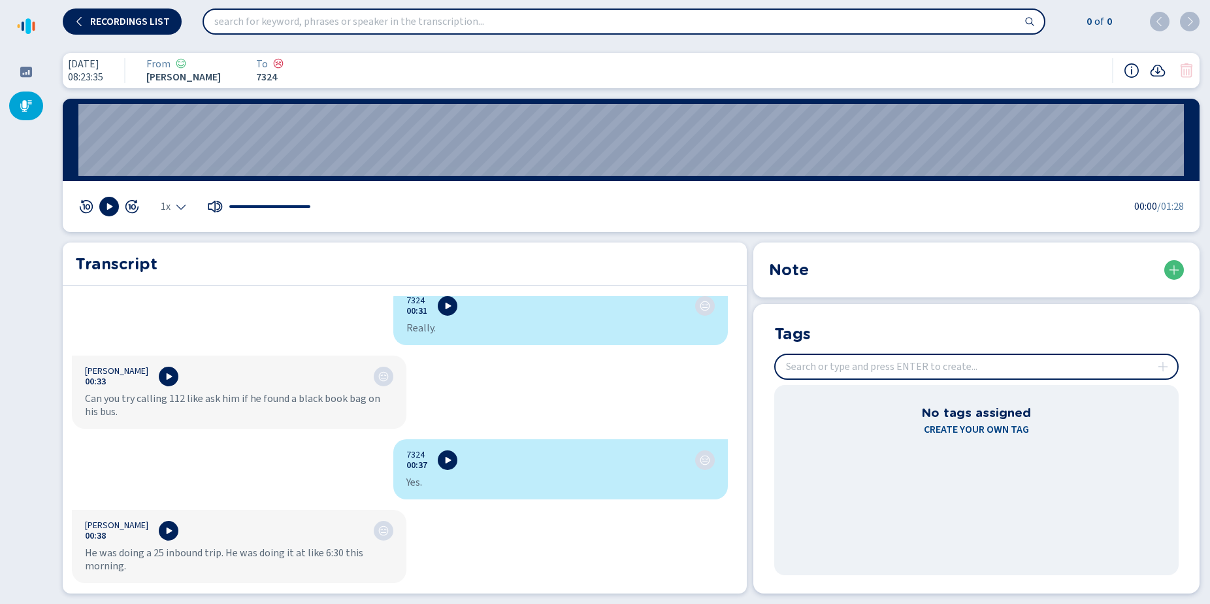
scroll to position [327, 0]
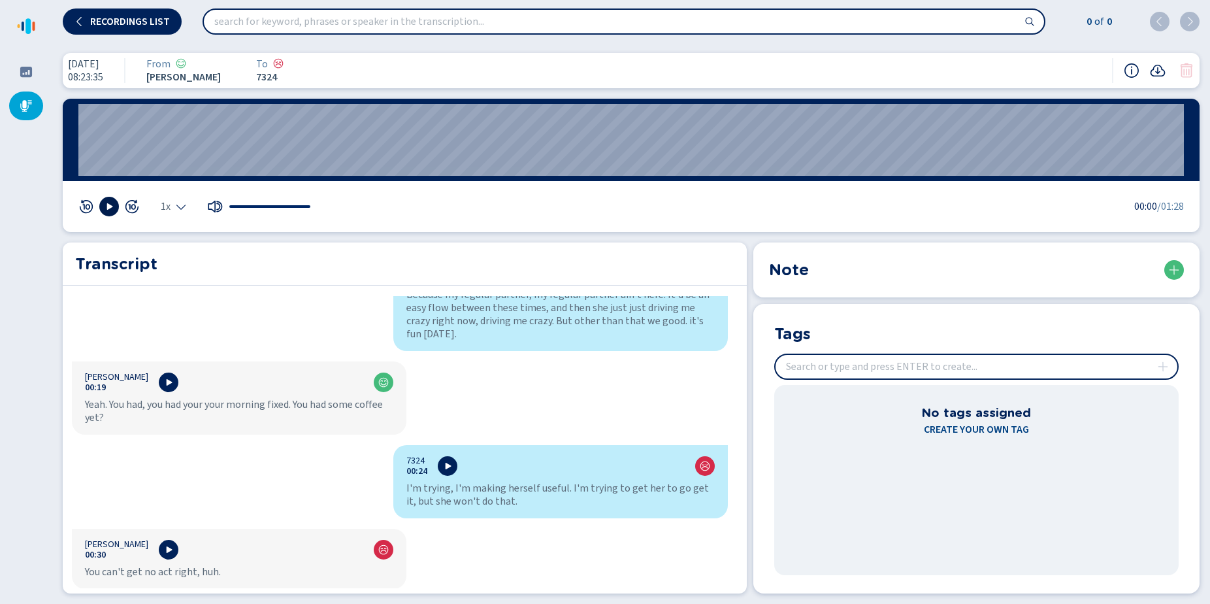
click at [102, 203] on button at bounding box center [109, 207] width 20 height 20
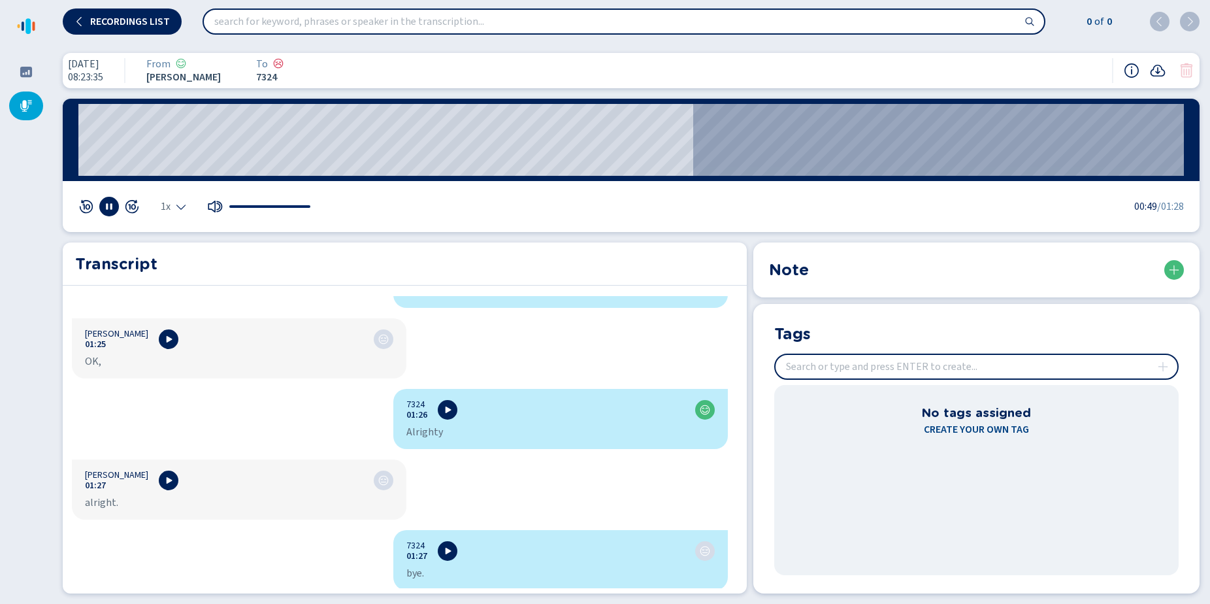
scroll to position [1310, 0]
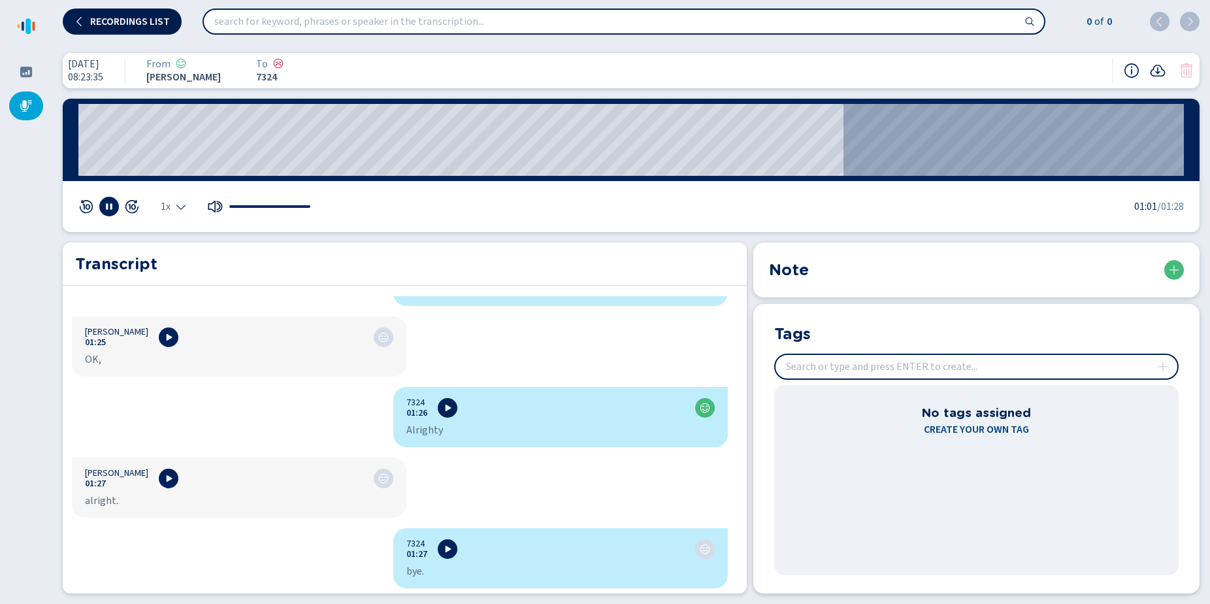
click at [142, 10] on button "Recordings list" at bounding box center [122, 21] width 119 height 26
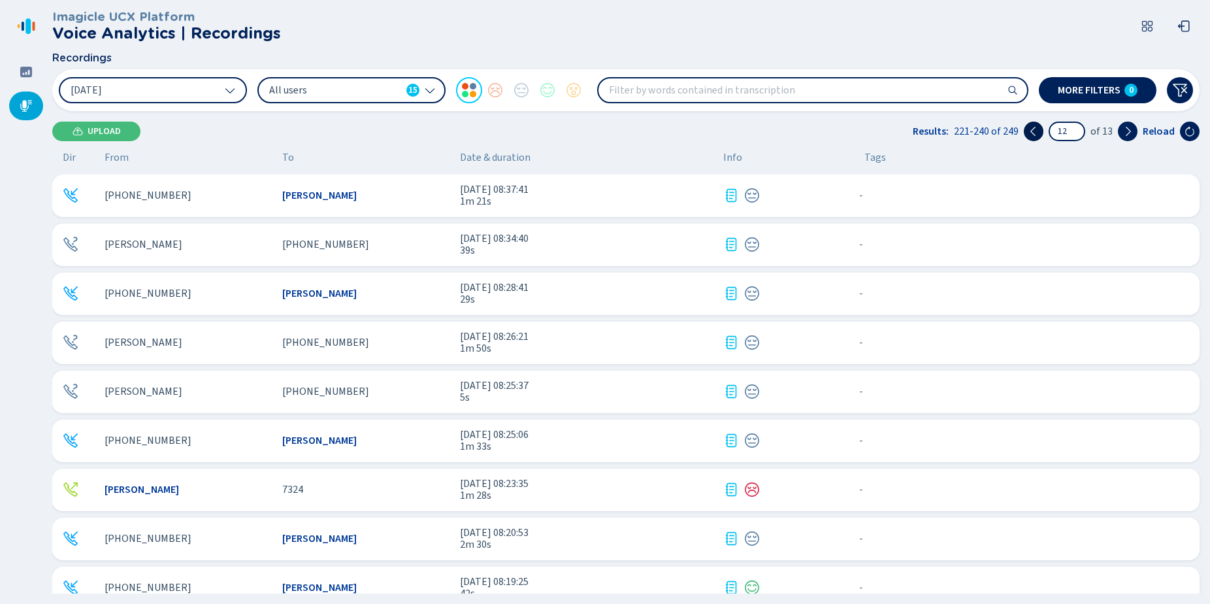
click at [1038, 126] on icon at bounding box center [1033, 131] width 10 height 10
type input "11"
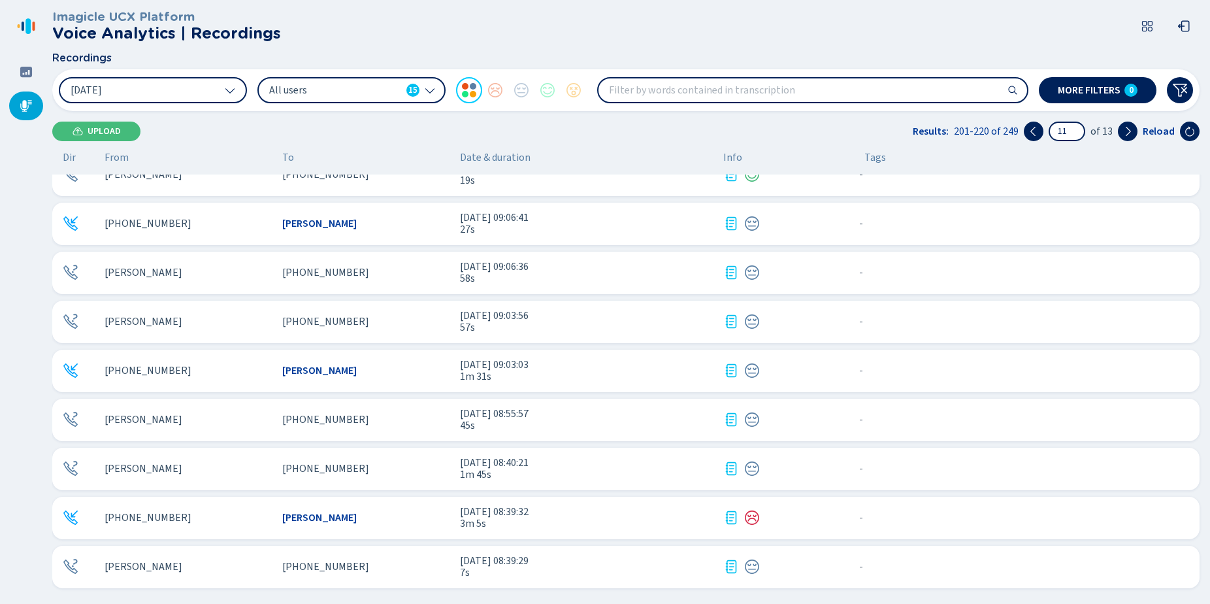
scroll to position [495, 0]
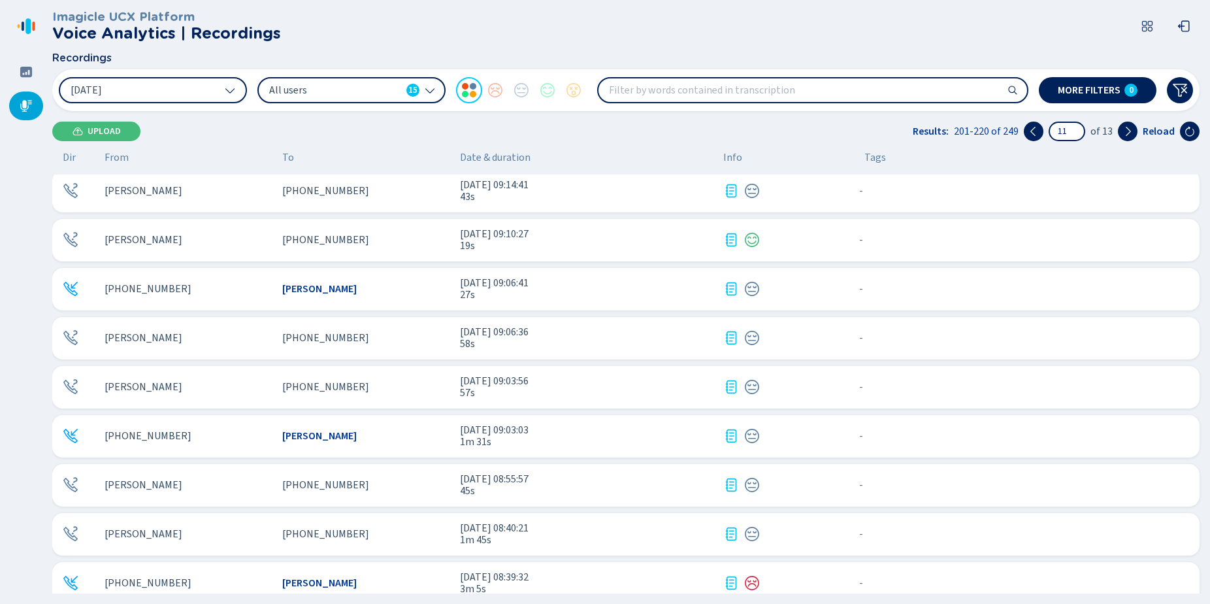
click at [379, 336] on div "[PHONE_NUMBER]" at bounding box center [365, 338] width 167 height 12
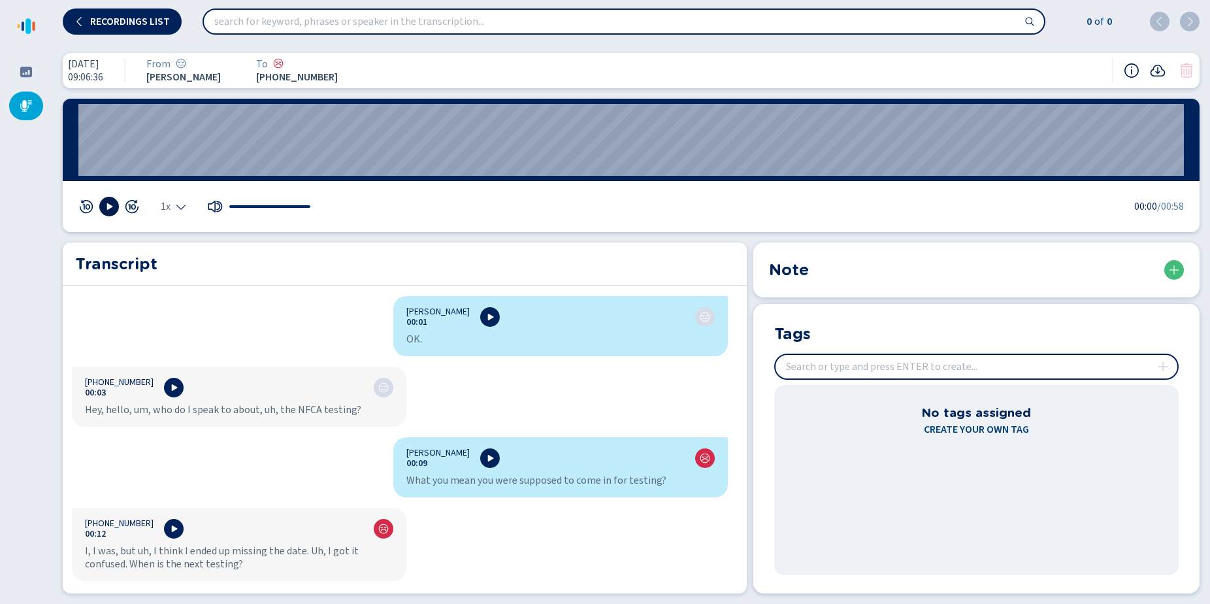
click at [101, 210] on button at bounding box center [109, 207] width 20 height 20
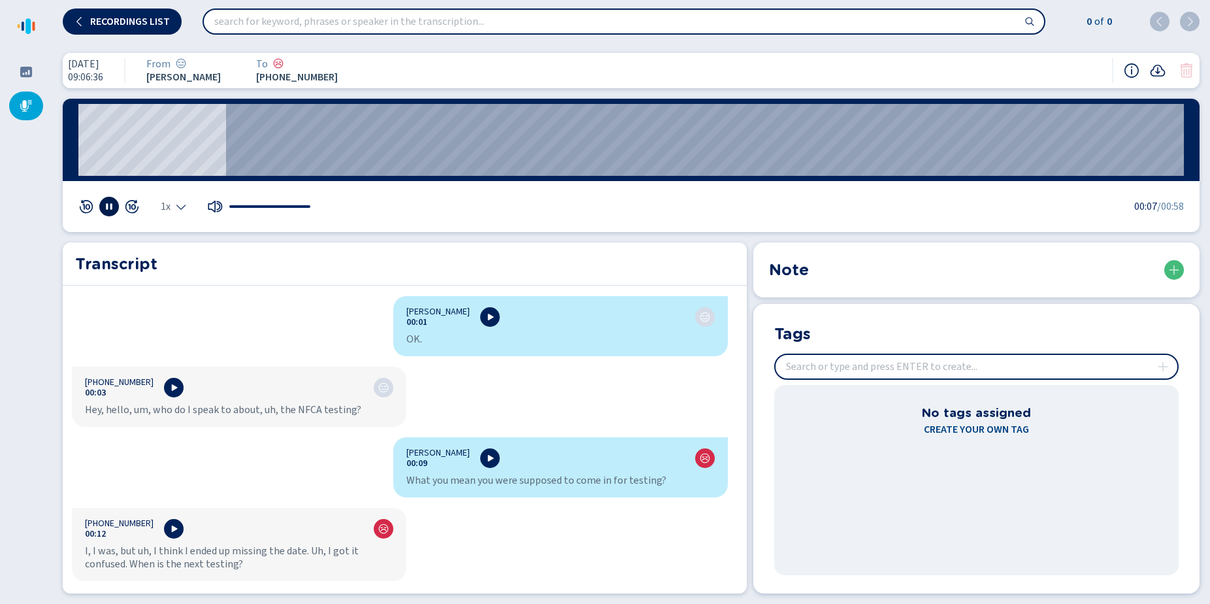
click at [107, 208] on rect at bounding box center [107, 207] width 2 height 7
click at [110, 31] on button "Recordings list" at bounding box center [122, 21] width 119 height 26
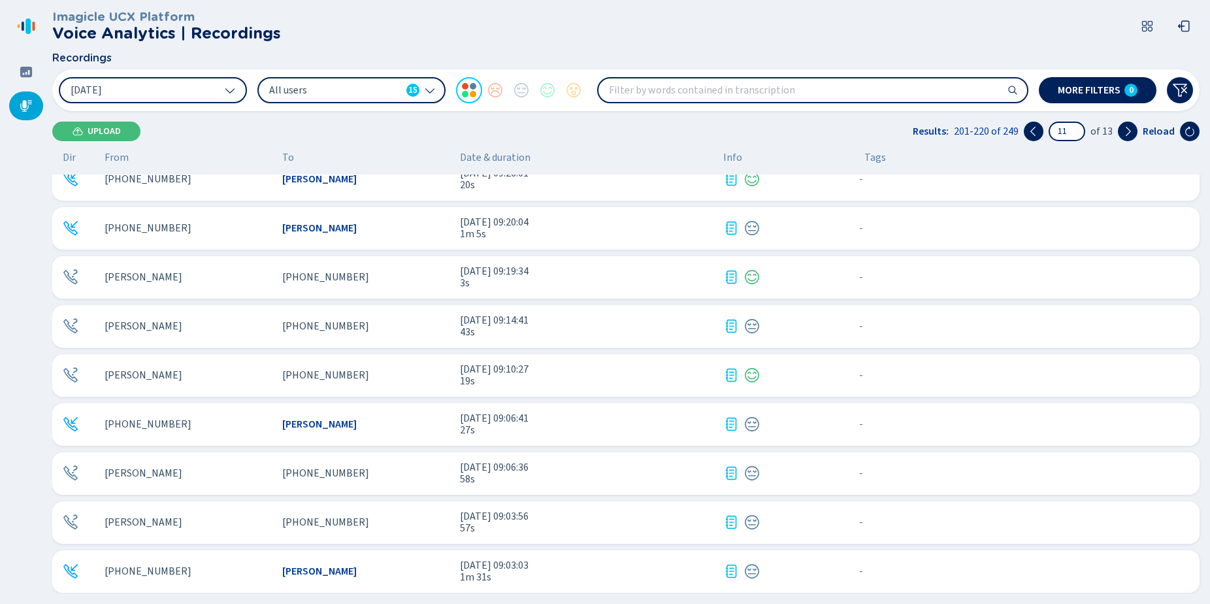
scroll to position [392, 0]
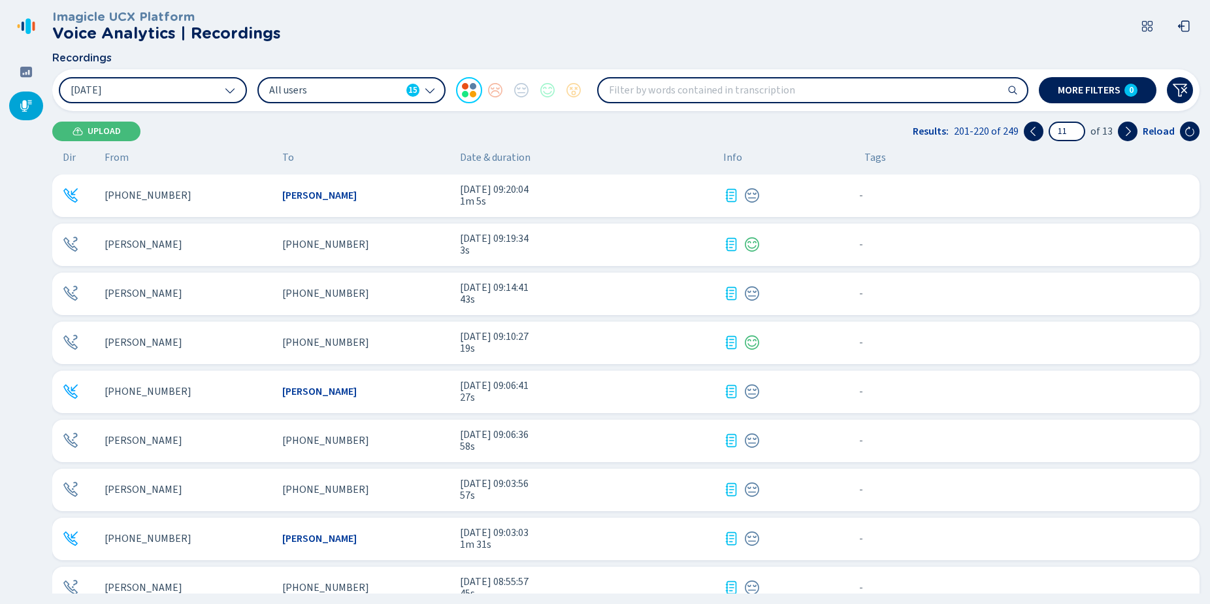
click at [336, 335] on div "[PERSON_NAME] [PHONE_NUMBER] [DATE] 09:10:27 19s - {{hiddenTagsCount}} more" at bounding box center [625, 342] width 1147 height 42
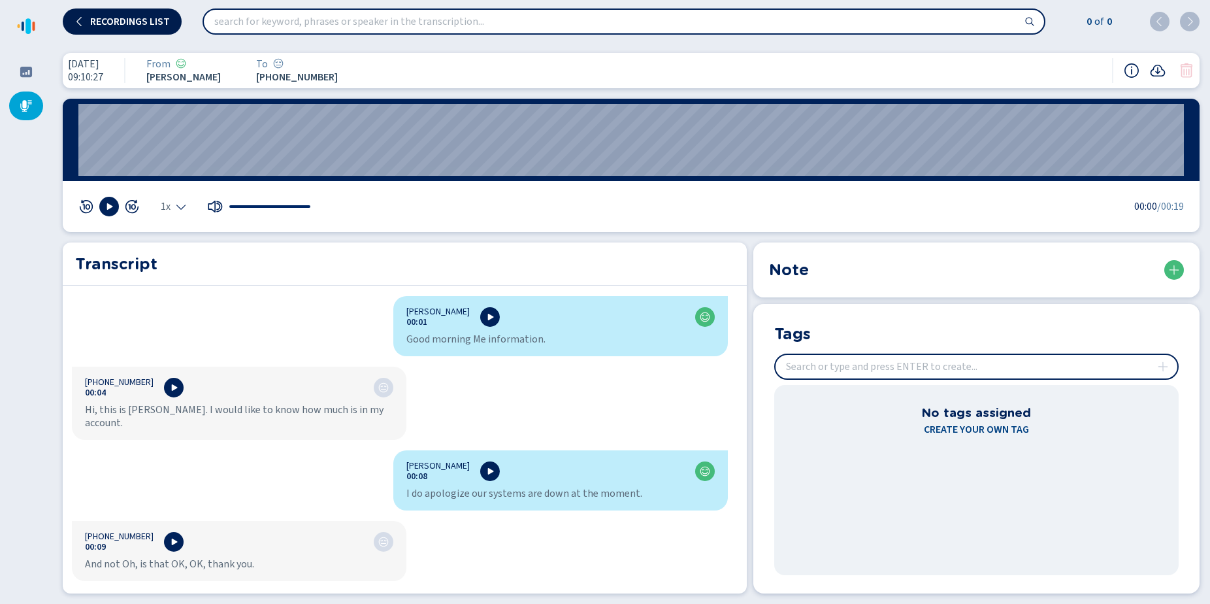
click at [131, 16] on span "Recordings list" at bounding box center [130, 21] width 80 height 10
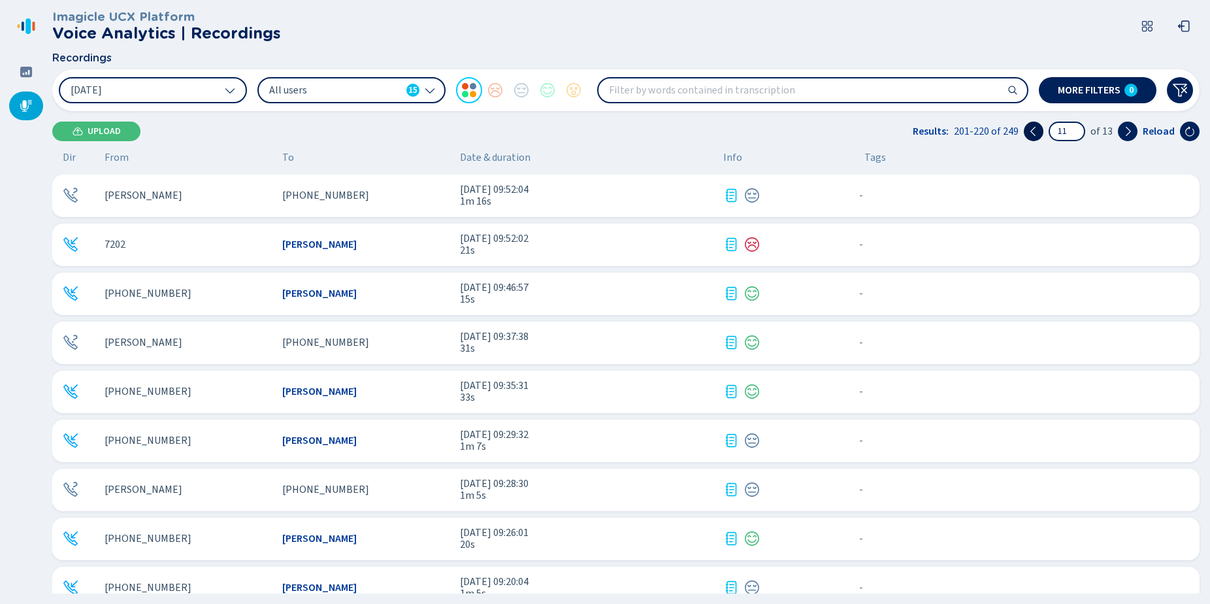
click at [1039, 128] on icon at bounding box center [1033, 131] width 10 height 10
type input "9"
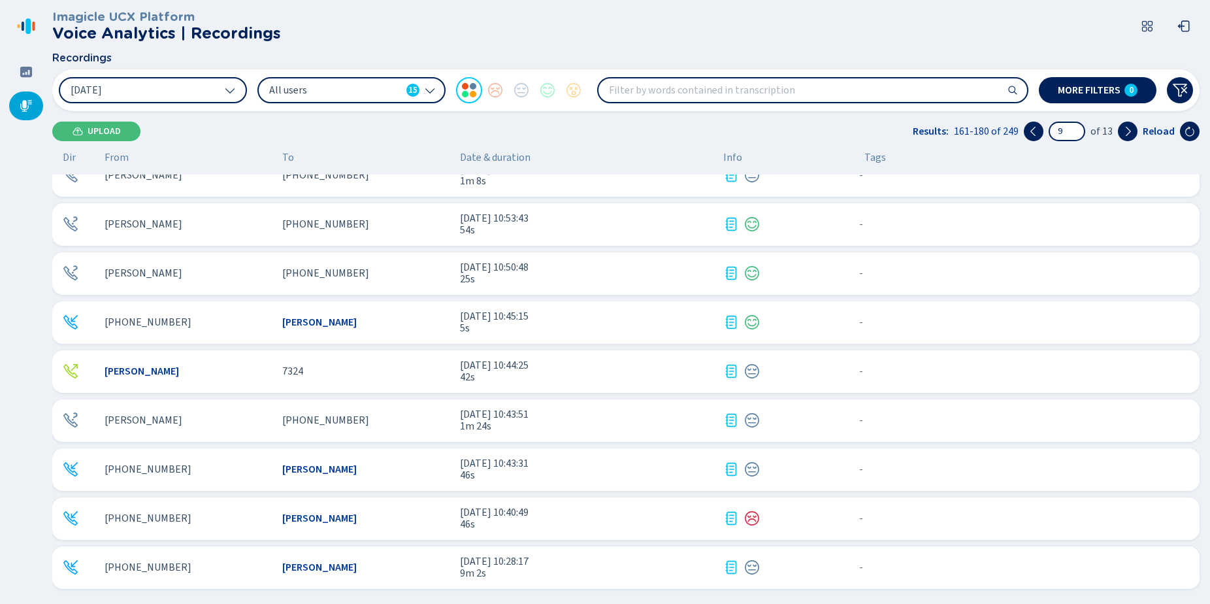
scroll to position [560, 0]
click at [407, 517] on div "[PERSON_NAME]" at bounding box center [365, 518] width 167 height 12
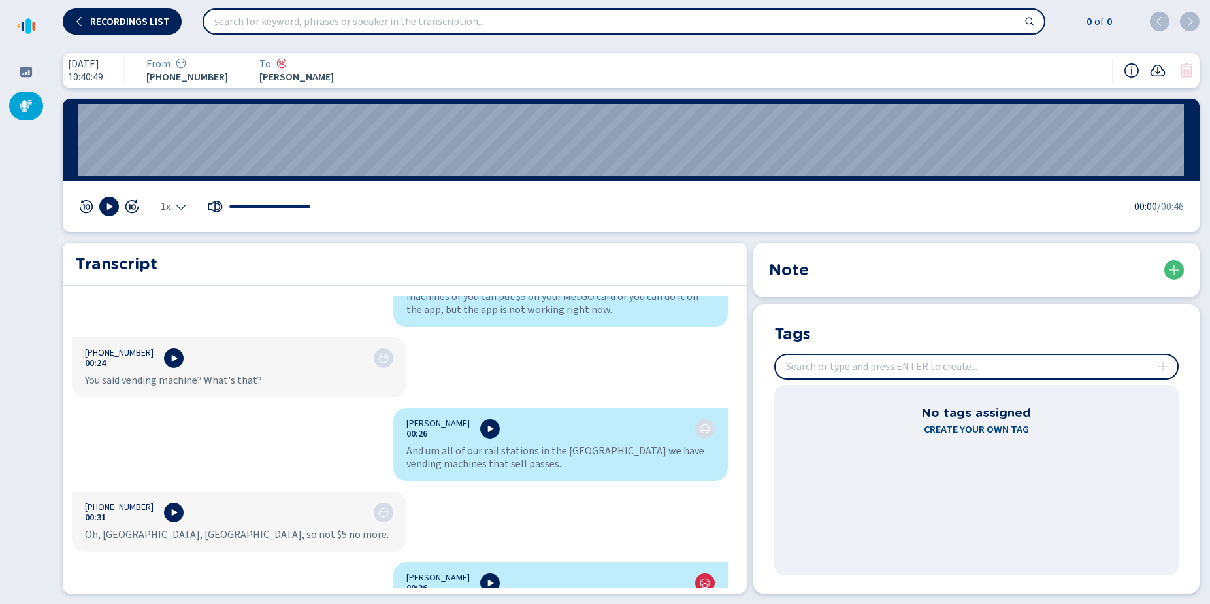
scroll to position [392, 0]
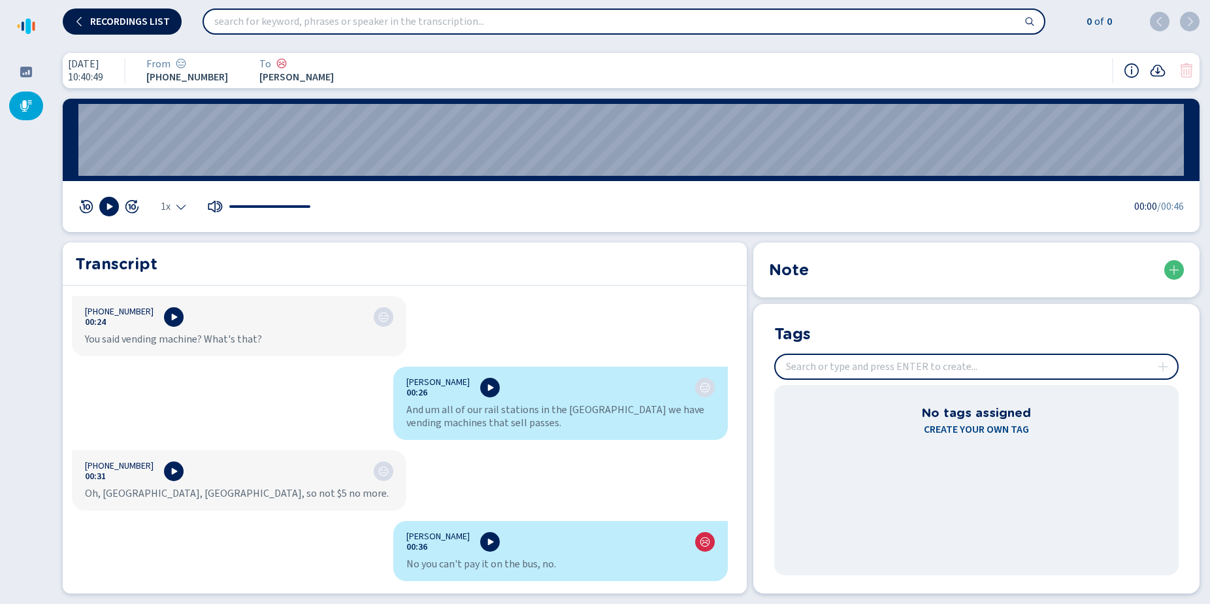
click at [96, 24] on span "Recordings list" at bounding box center [130, 21] width 80 height 10
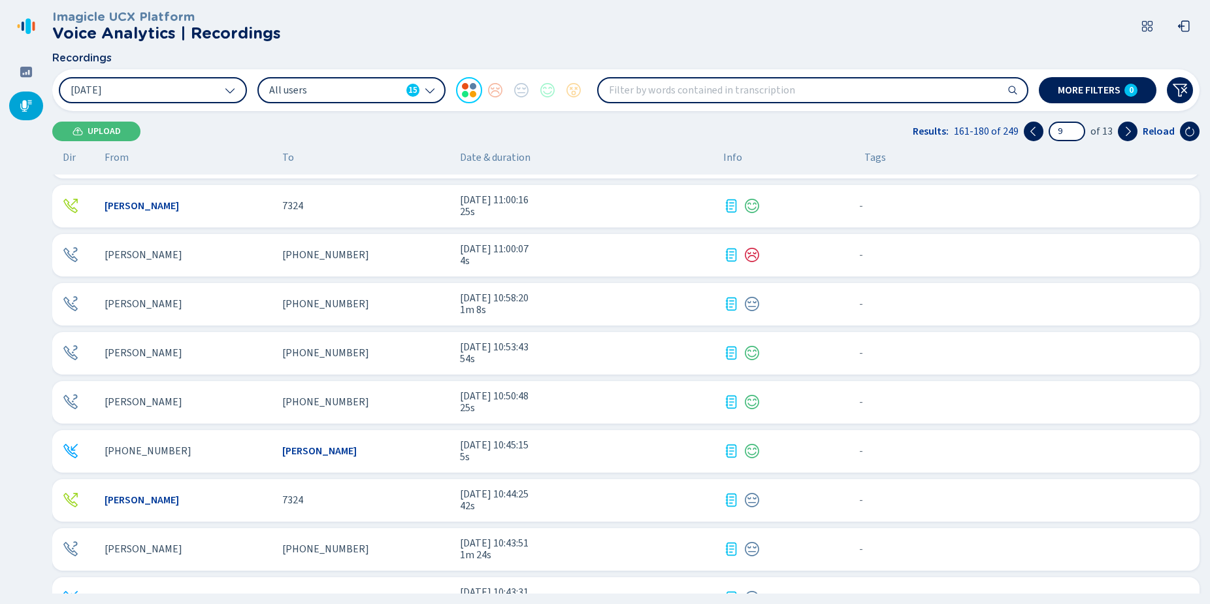
scroll to position [364, 0]
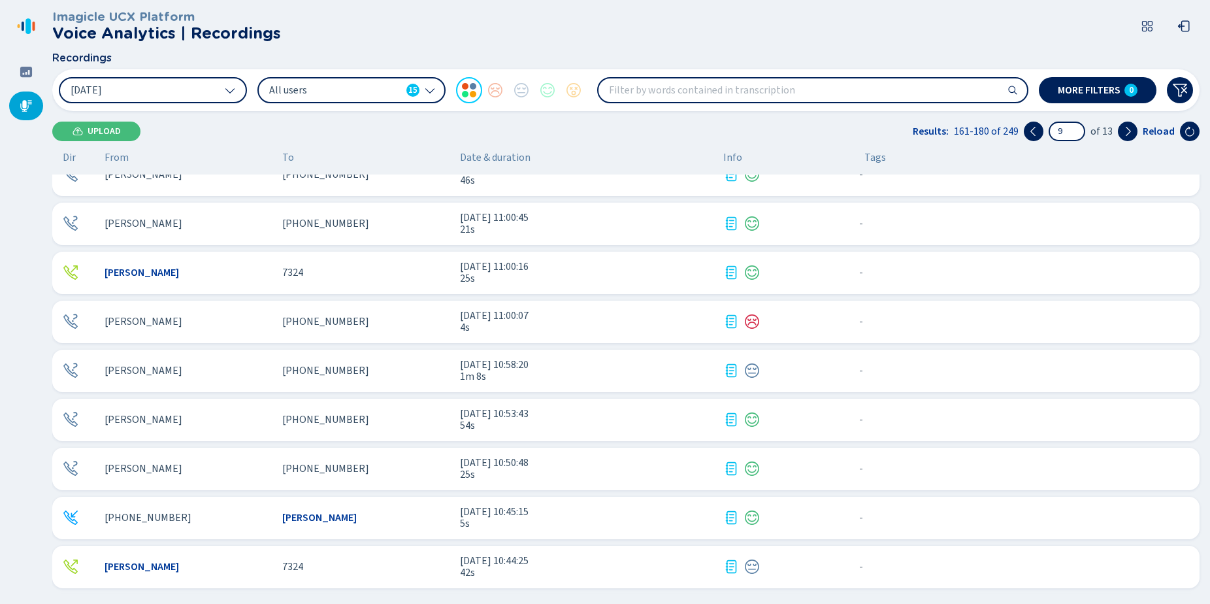
click at [393, 470] on div "[PHONE_NUMBER]" at bounding box center [365, 469] width 167 height 12
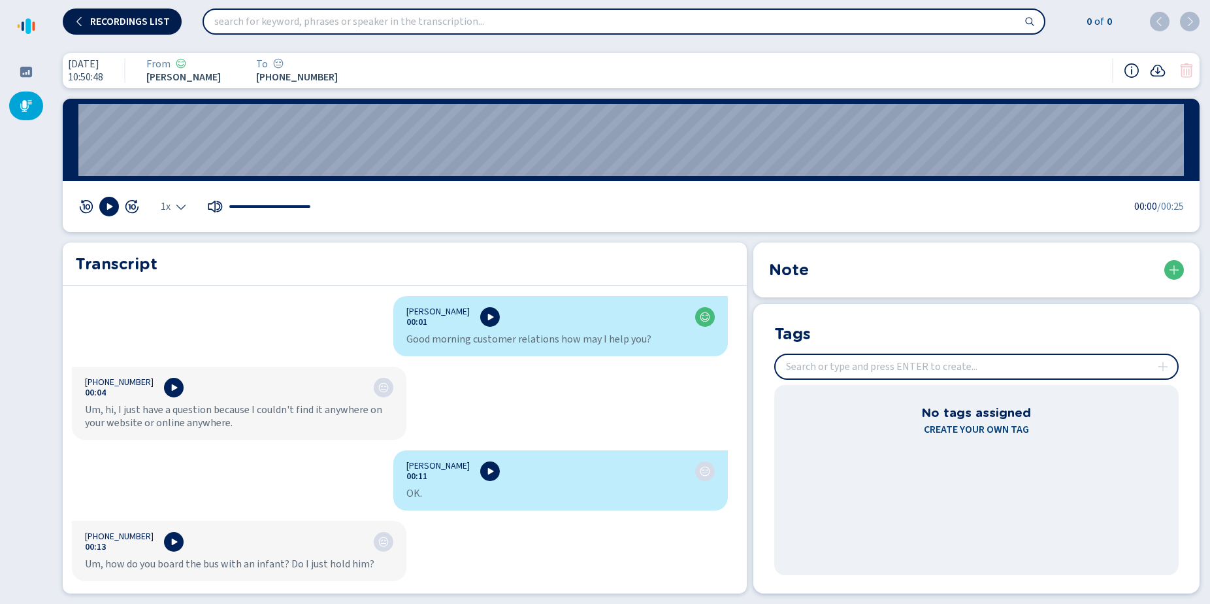
click at [108, 12] on button "Recordings list" at bounding box center [122, 21] width 119 height 26
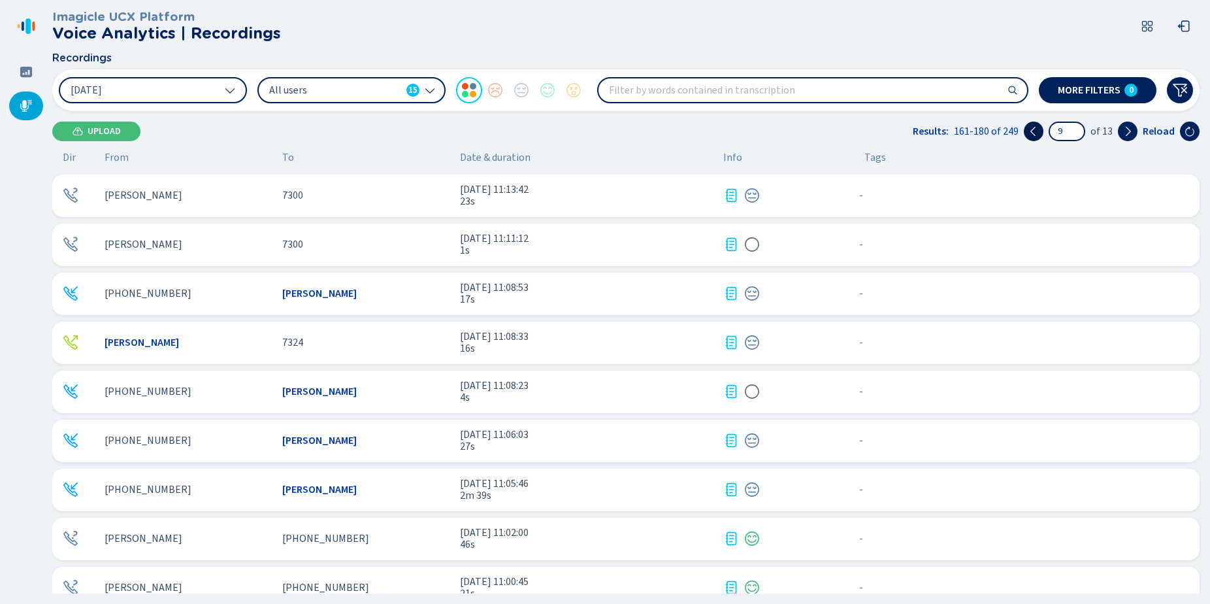
click at [1043, 127] on button at bounding box center [1034, 132] width 20 height 20
type input "8"
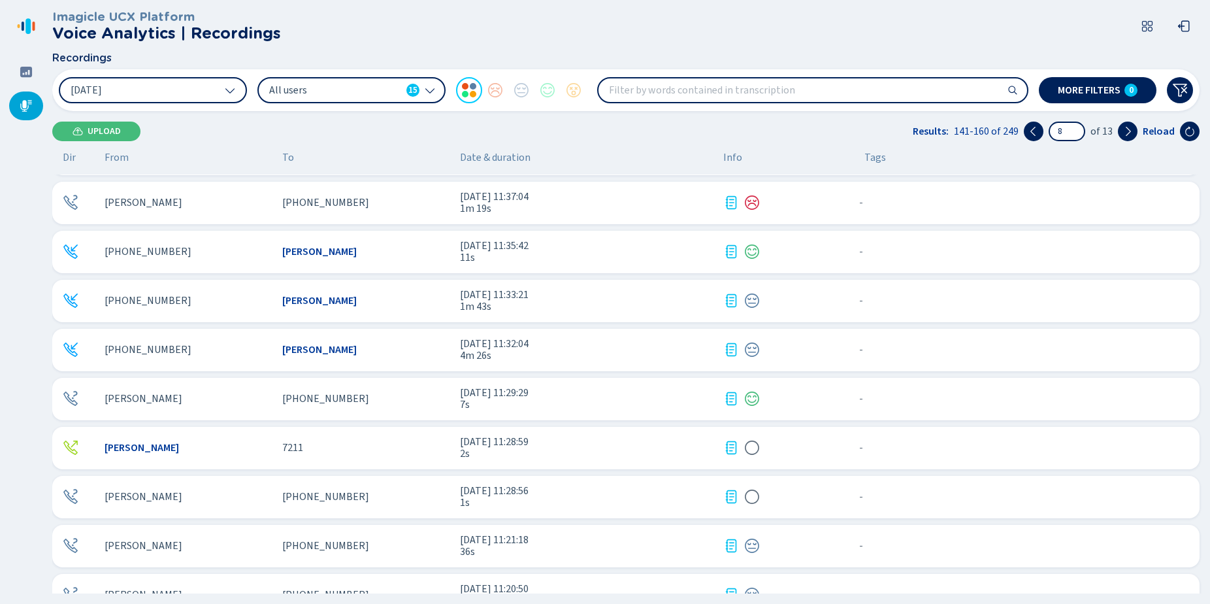
scroll to position [364, 0]
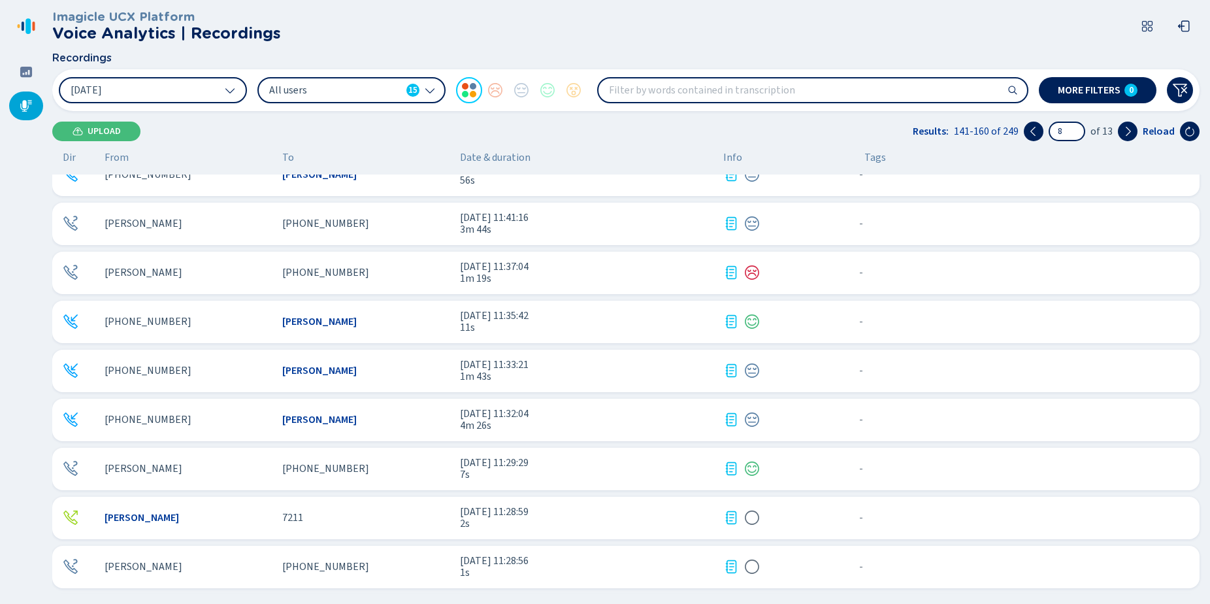
click at [388, 316] on div "[PERSON_NAME]" at bounding box center [365, 322] width 167 height 12
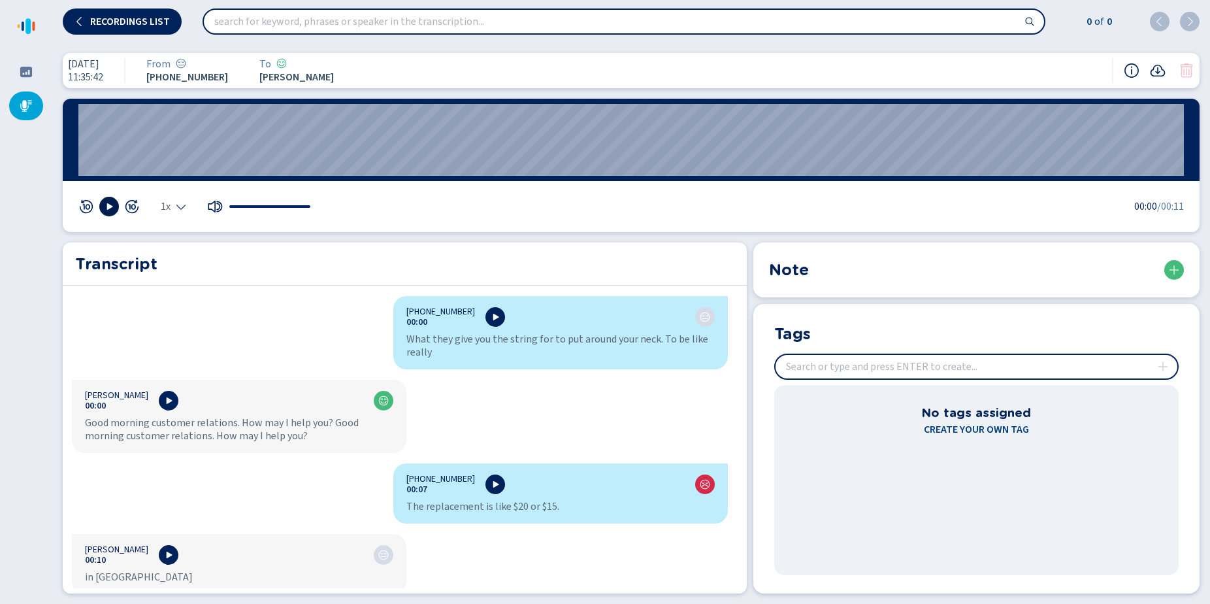
click at [107, 206] on icon at bounding box center [110, 206] width 6 height 7
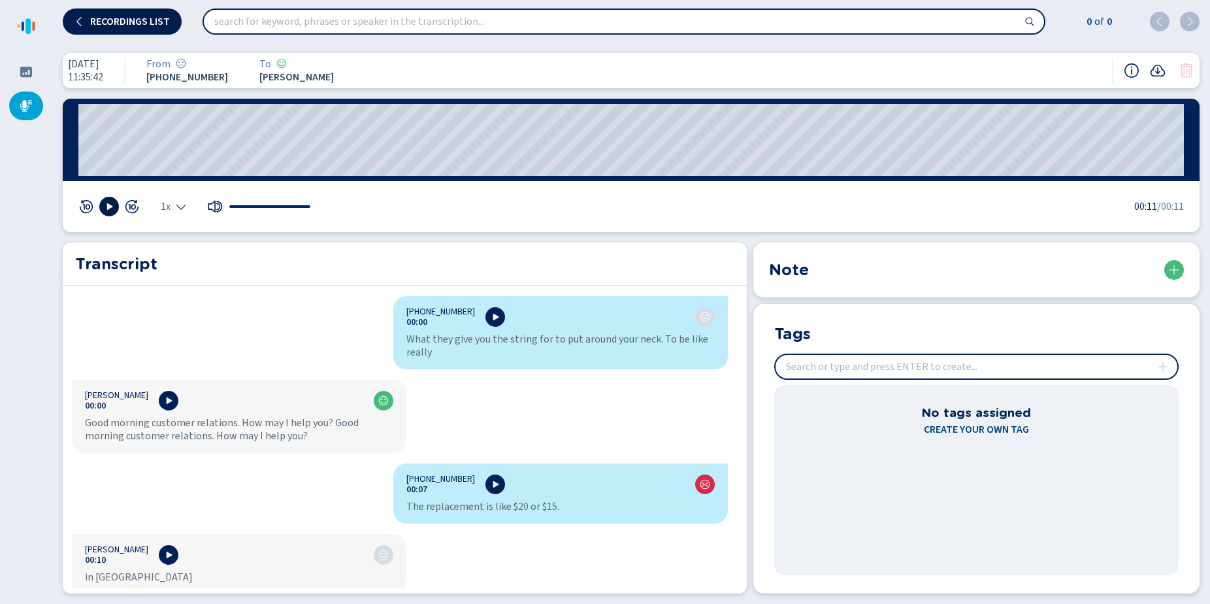
click at [151, 22] on span "Recordings list" at bounding box center [130, 21] width 80 height 10
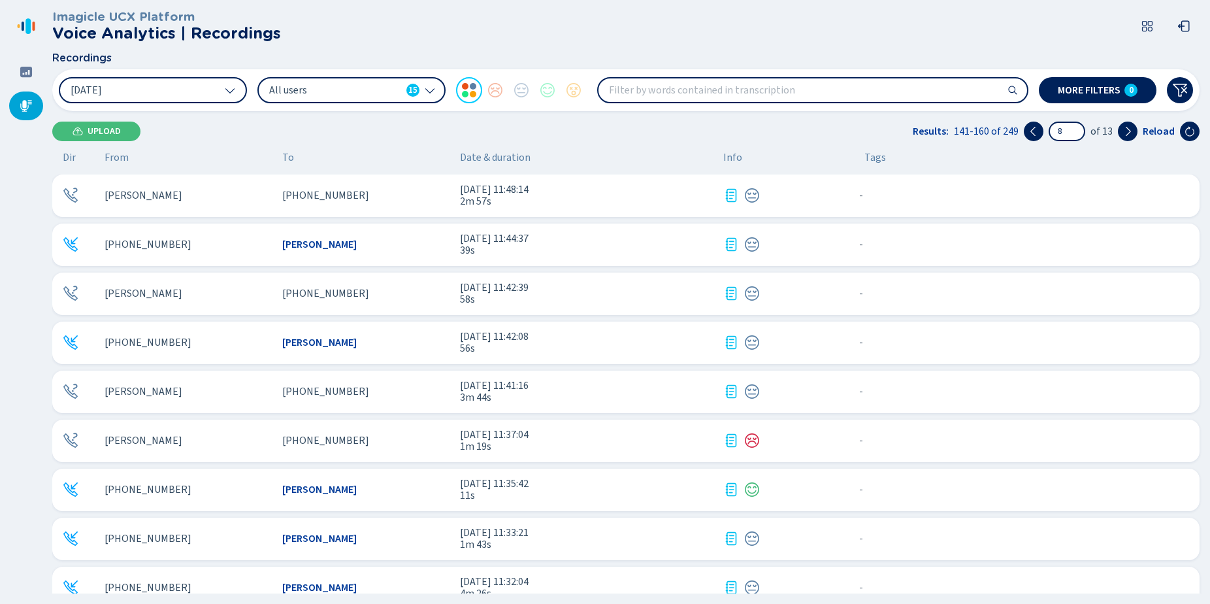
scroll to position [261, 0]
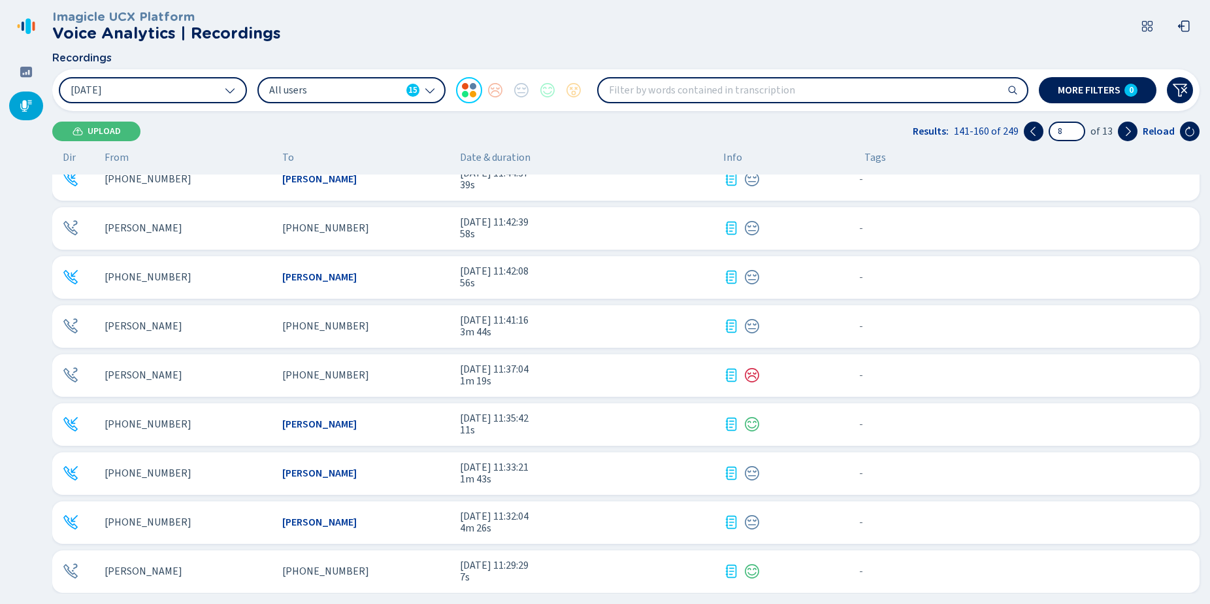
click at [324, 377] on span "[PHONE_NUMBER]" at bounding box center [325, 375] width 87 height 12
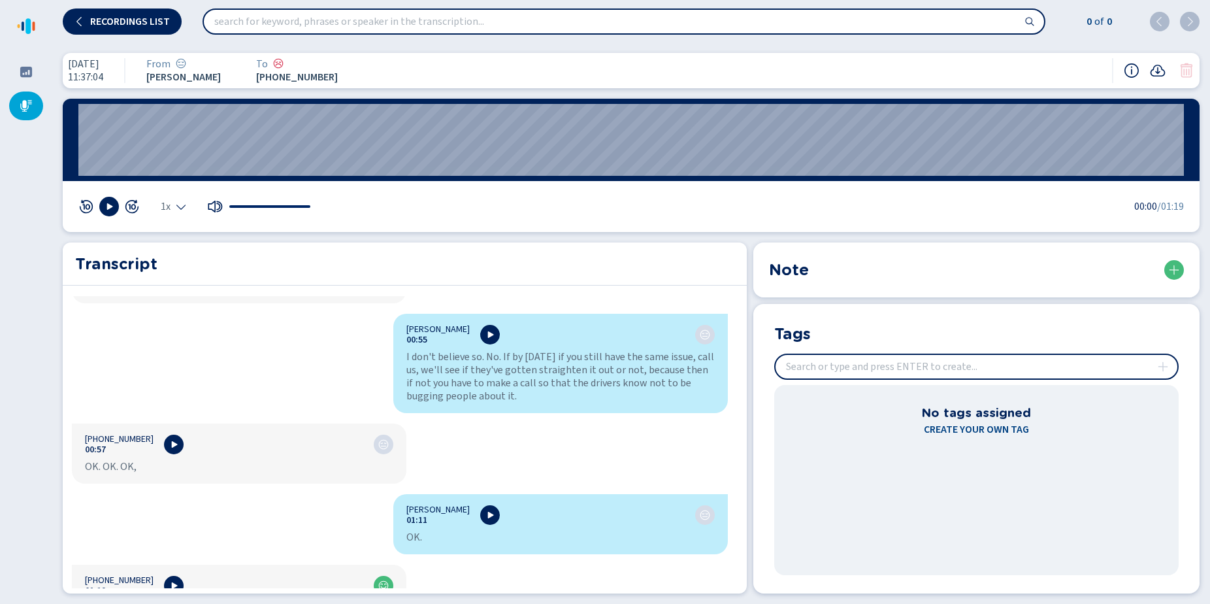
scroll to position [1045, 0]
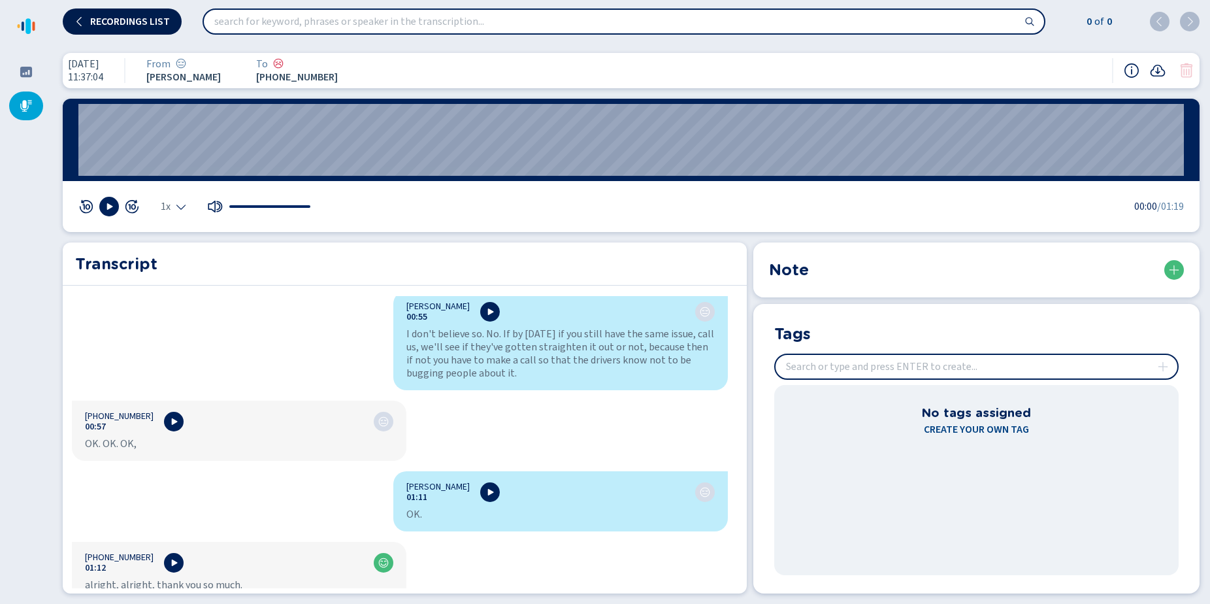
click at [118, 23] on span "Recordings list" at bounding box center [130, 21] width 80 height 10
